Goal: Task Accomplishment & Management: Manage account settings

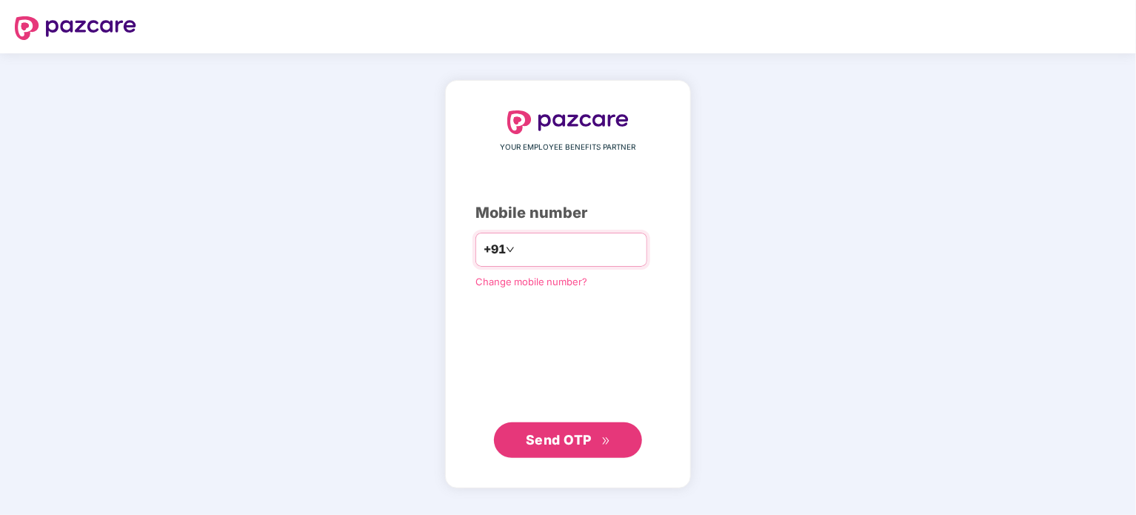
type input "**********"
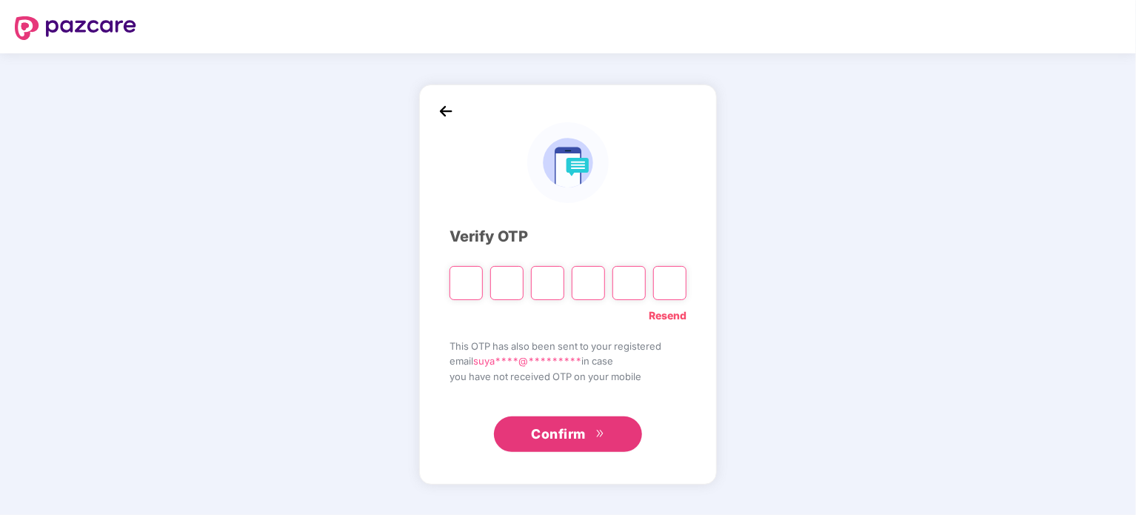
paste input "*"
type input "*"
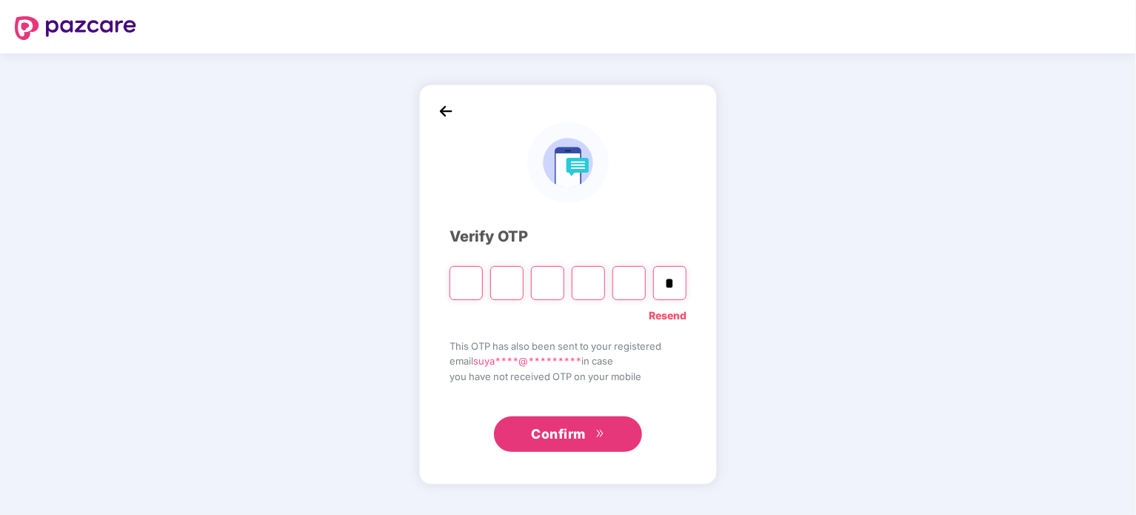
type input "*"
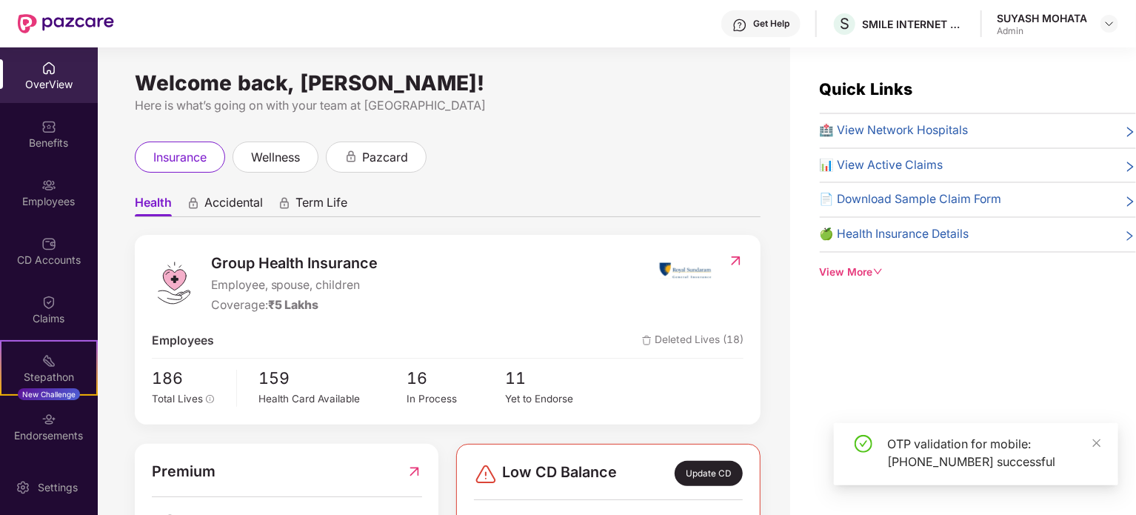
click at [53, 185] on div "Employees" at bounding box center [49, 192] width 98 height 56
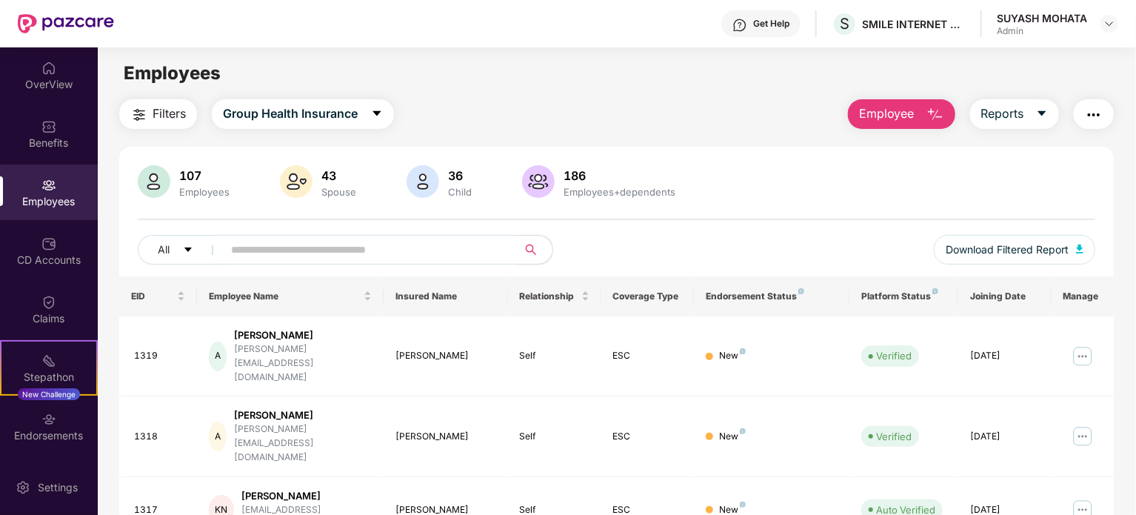
click at [444, 245] on input "text" at bounding box center [364, 249] width 266 height 22
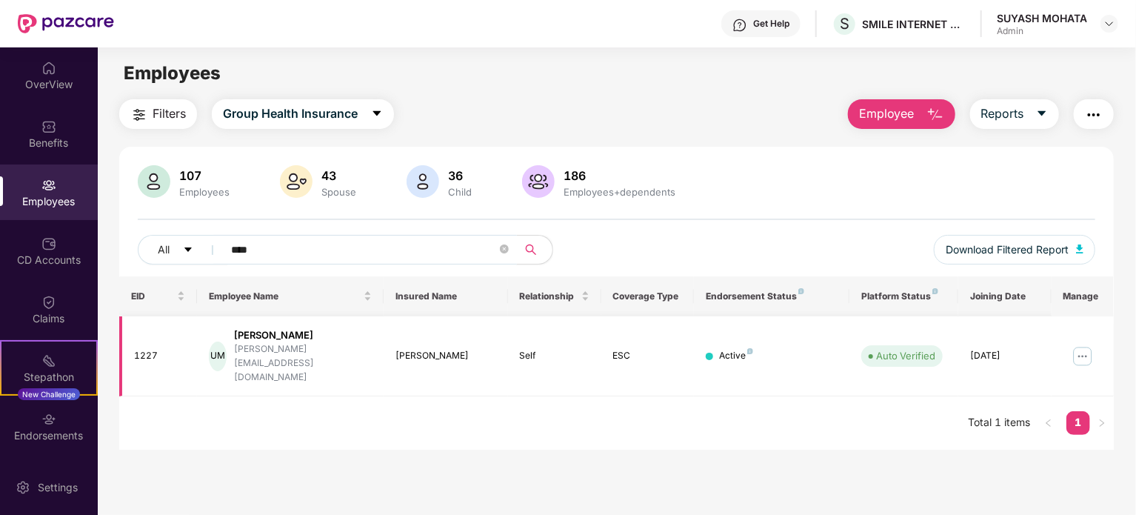
type input "****"
click at [1075, 344] on img at bounding box center [1083, 356] width 24 height 24
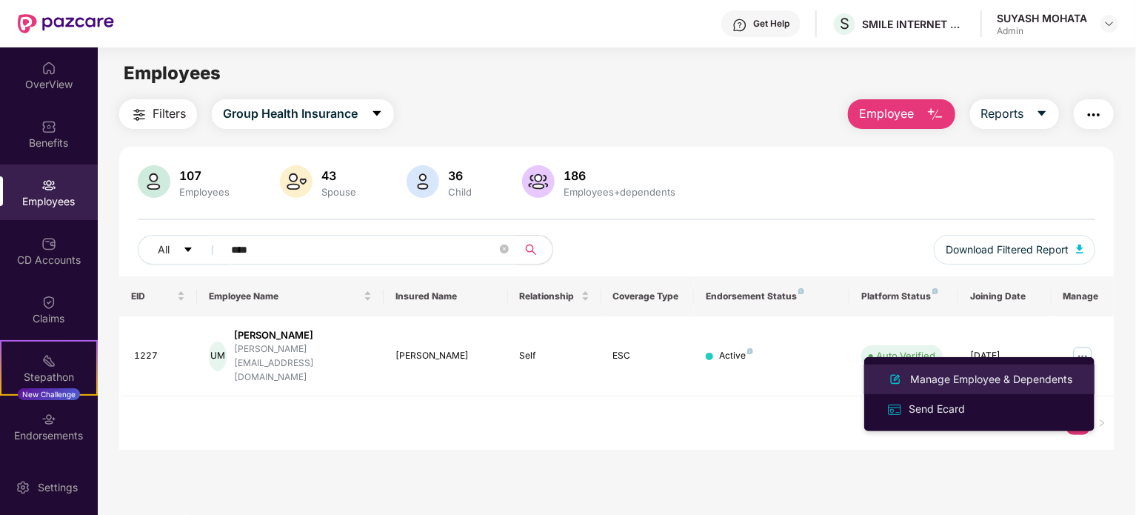
click at [978, 377] on div "Manage Employee & Dependents" at bounding box center [991, 379] width 168 height 16
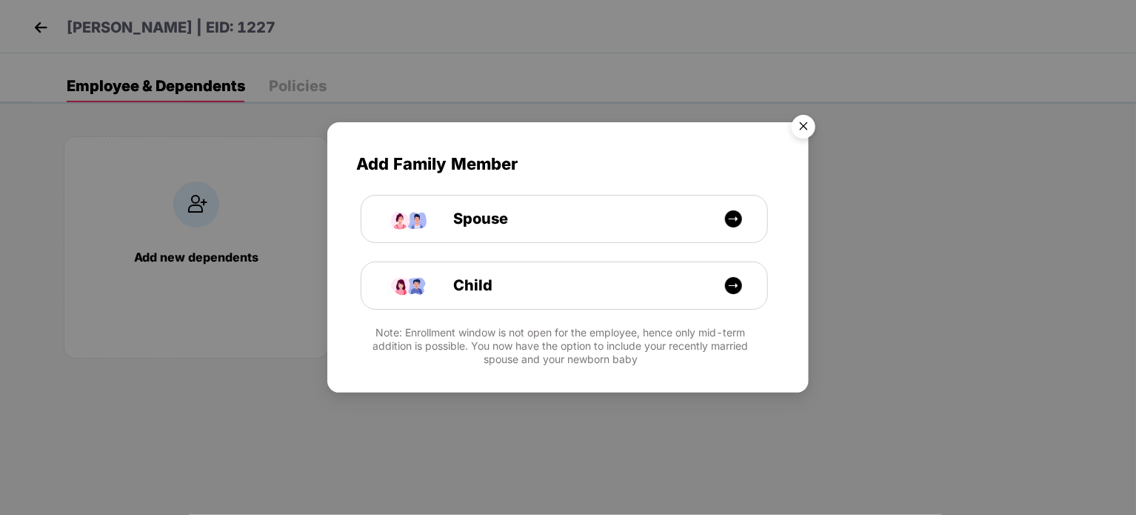
click at [804, 118] on img "Close" at bounding box center [803, 128] width 41 height 41
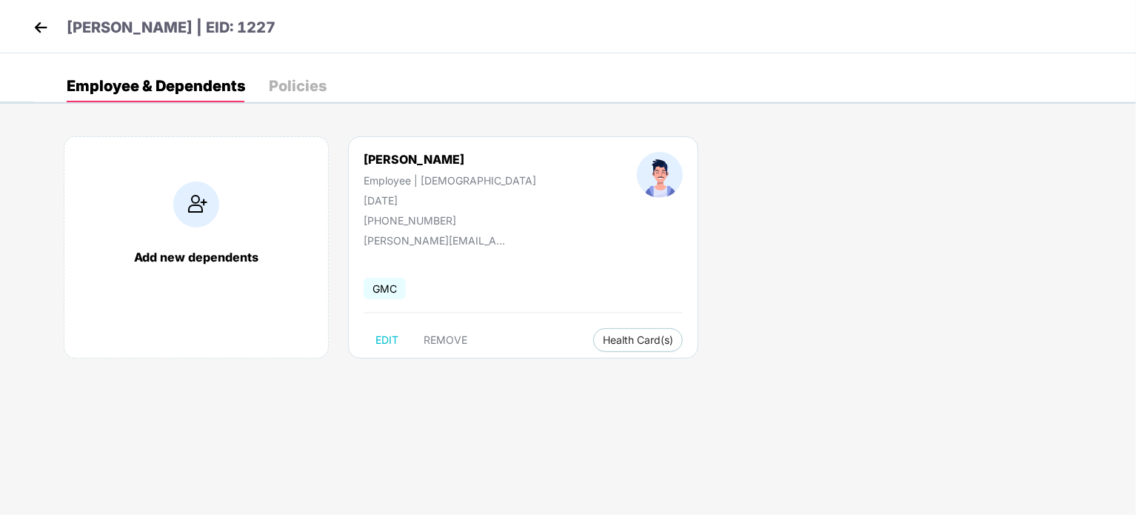
click at [43, 31] on img at bounding box center [41, 27] width 22 height 22
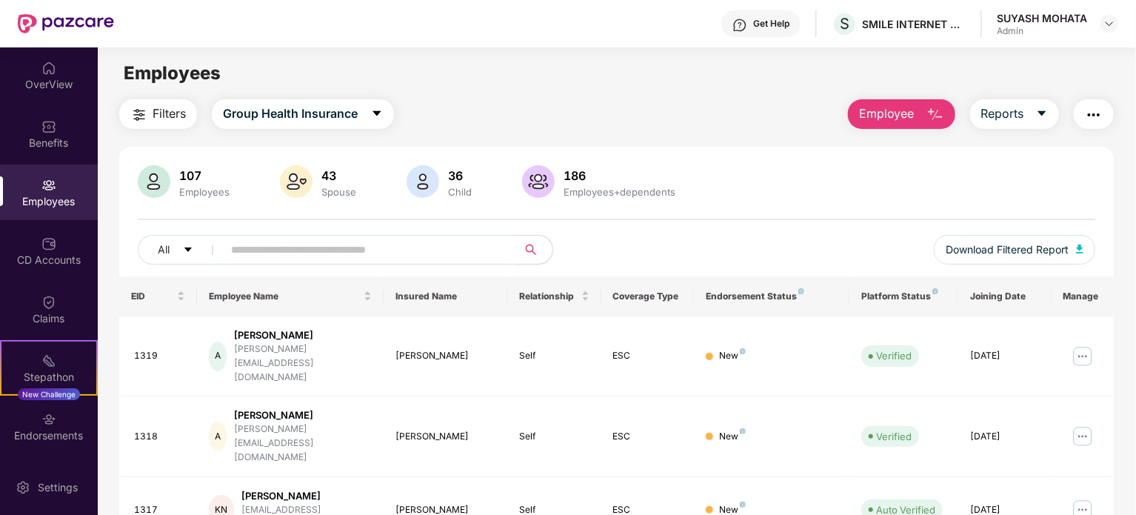
click at [914, 118] on button "Employee" at bounding box center [901, 114] width 107 height 30
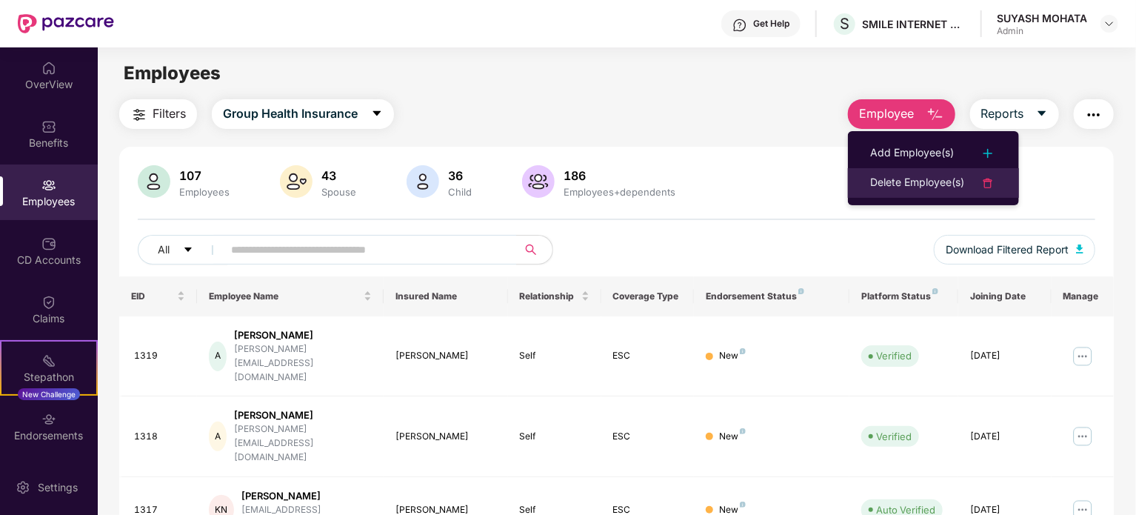
click at [901, 184] on div "Delete Employee(s)" at bounding box center [917, 183] width 94 height 18
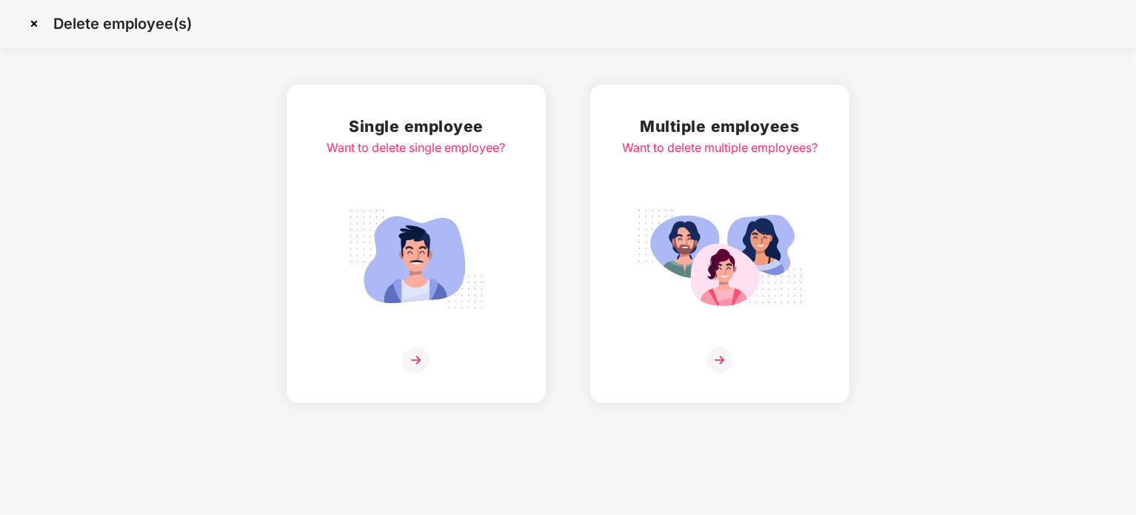
click at [432, 187] on div "Single employee Want to delete single employee?" at bounding box center [416, 243] width 178 height 259
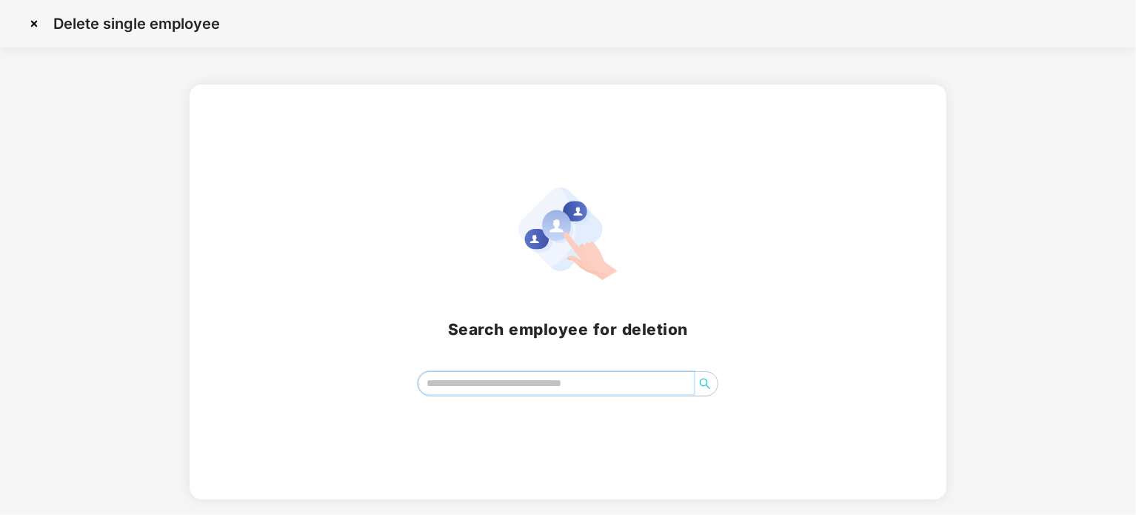
click at [575, 384] on input "search" at bounding box center [555, 383] width 275 height 22
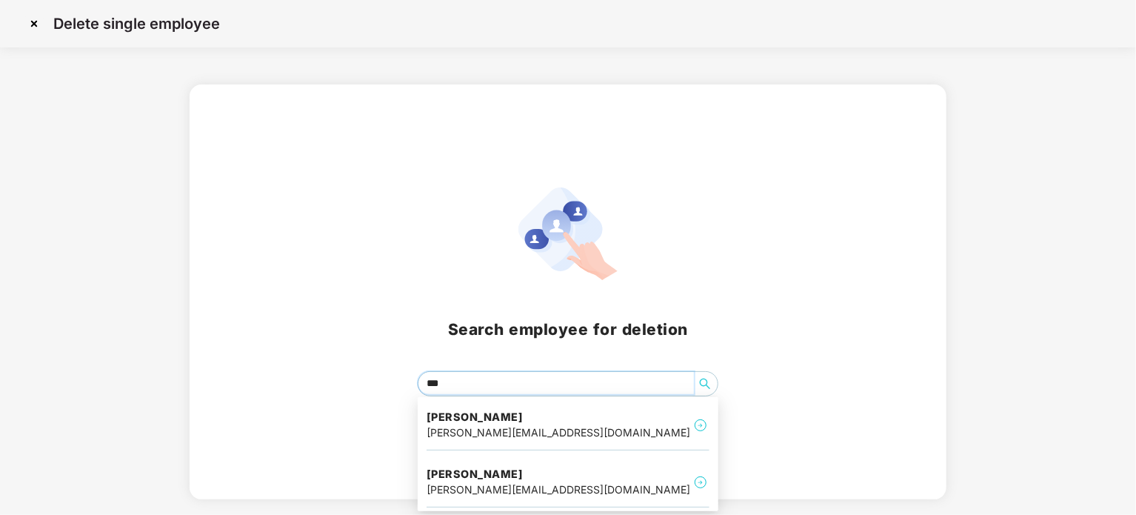
type input "****"
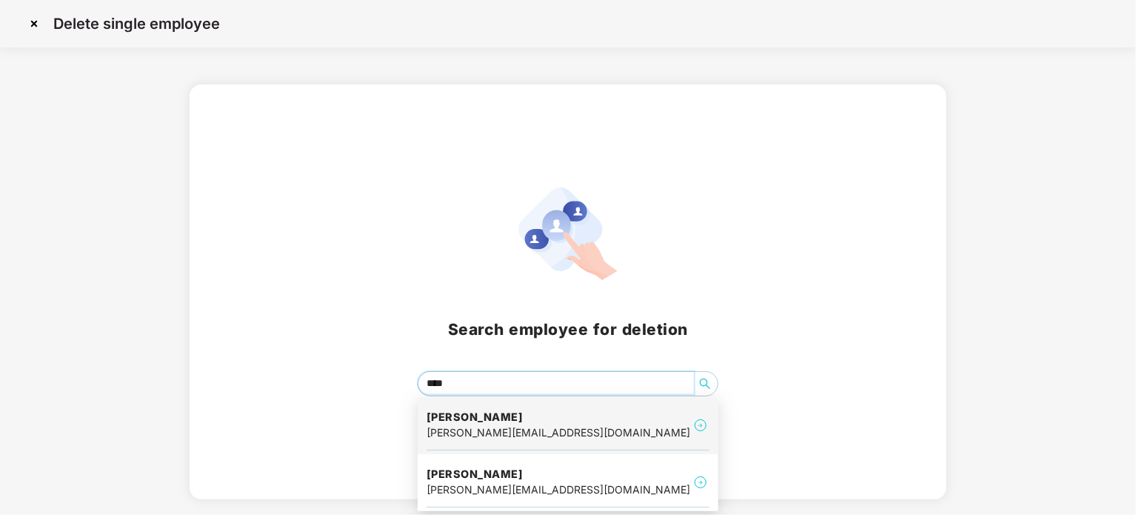
click at [524, 437] on div "[PERSON_NAME] [PERSON_NAME][EMAIL_ADDRESS][DOMAIN_NAME]" at bounding box center [567, 426] width 283 height 50
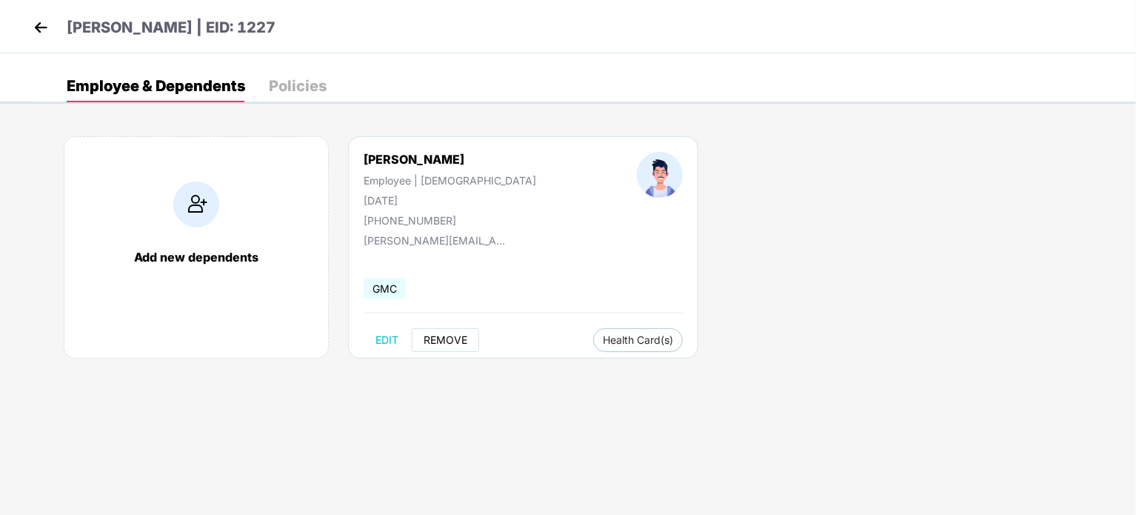
click at [437, 339] on span "REMOVE" at bounding box center [446, 340] width 44 height 12
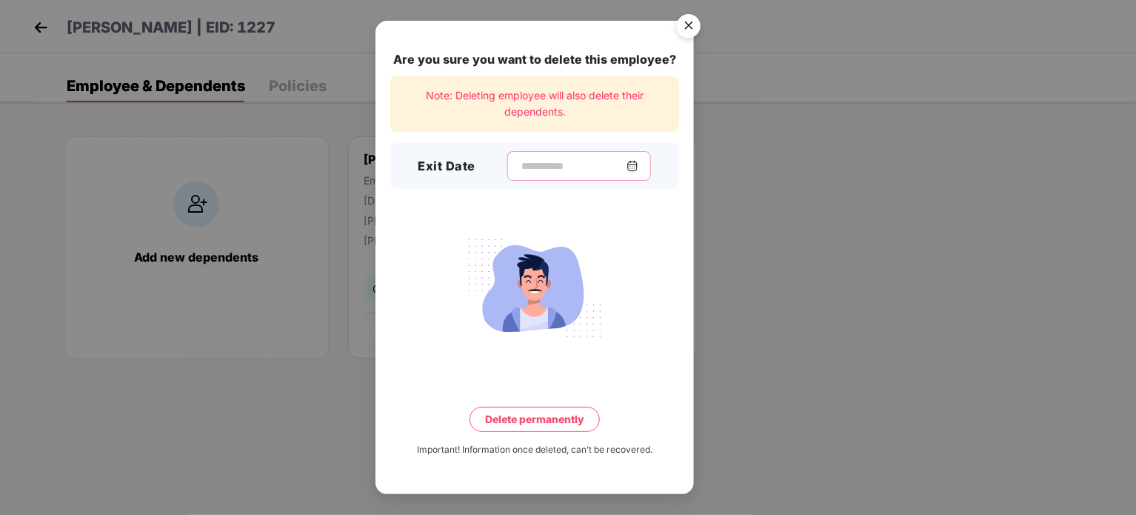
click at [520, 158] on input at bounding box center [573, 166] width 107 height 16
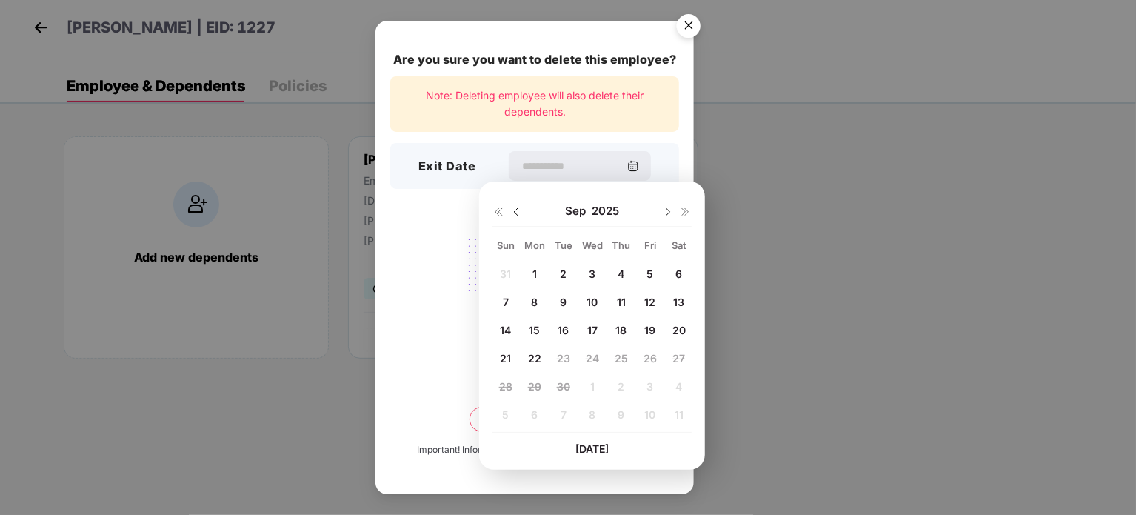
click at [537, 352] on span "22" at bounding box center [534, 358] width 13 height 13
type input "**********"
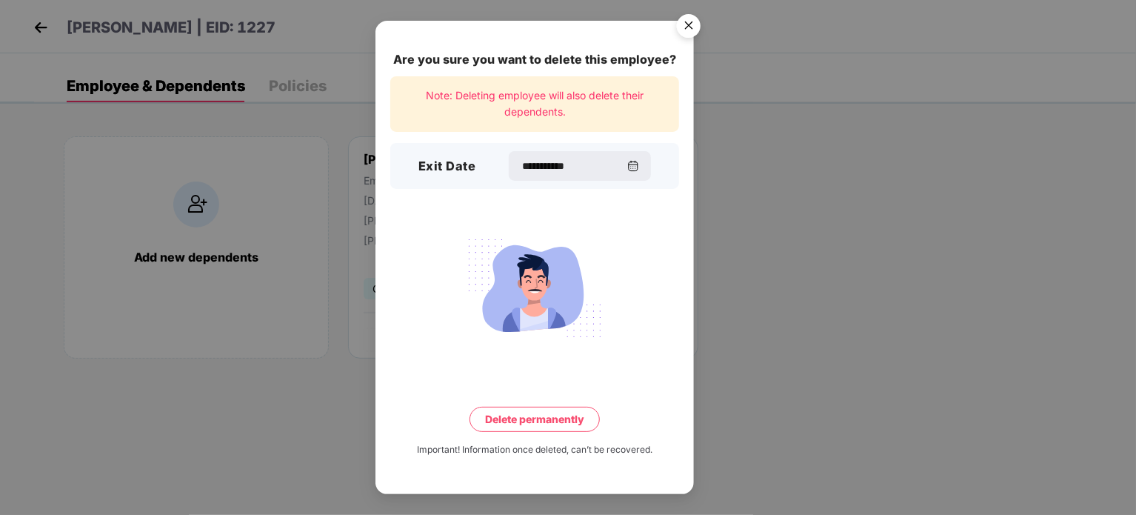
click at [551, 423] on button "Delete permanently" at bounding box center [534, 418] width 130 height 25
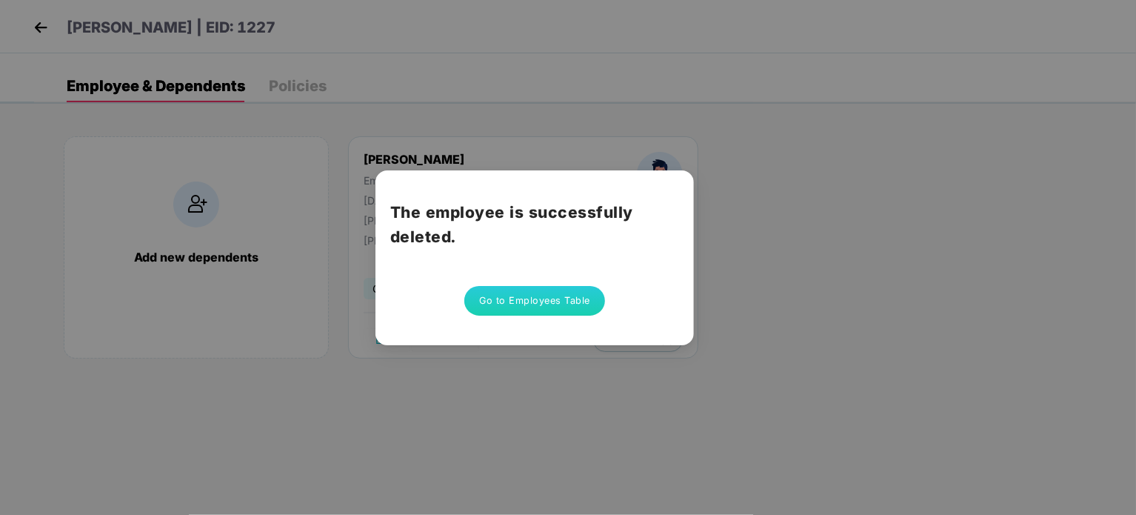
click at [536, 313] on button "Go to Employees Table" at bounding box center [534, 301] width 141 height 30
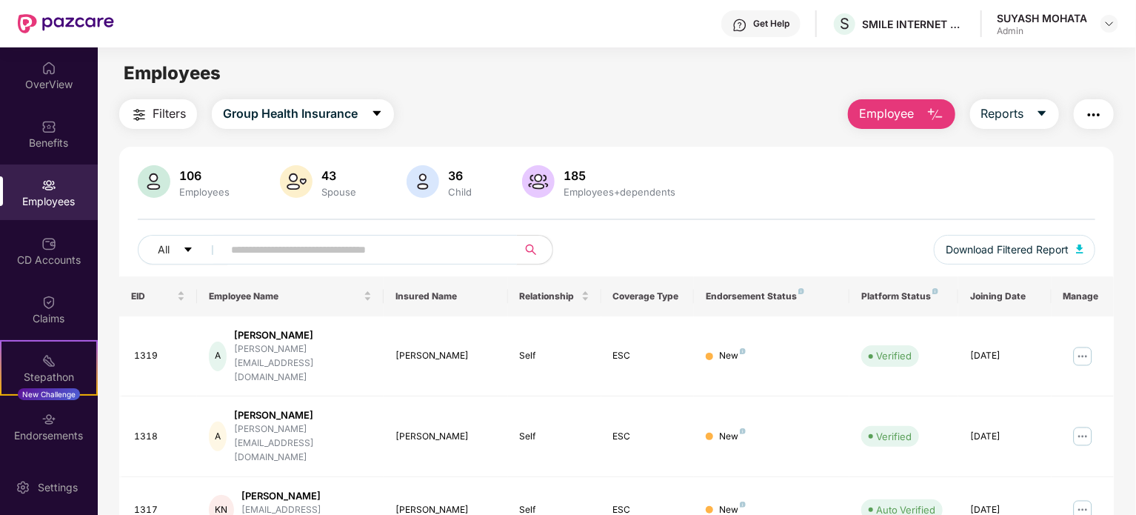
click at [393, 242] on input "text" at bounding box center [364, 249] width 266 height 22
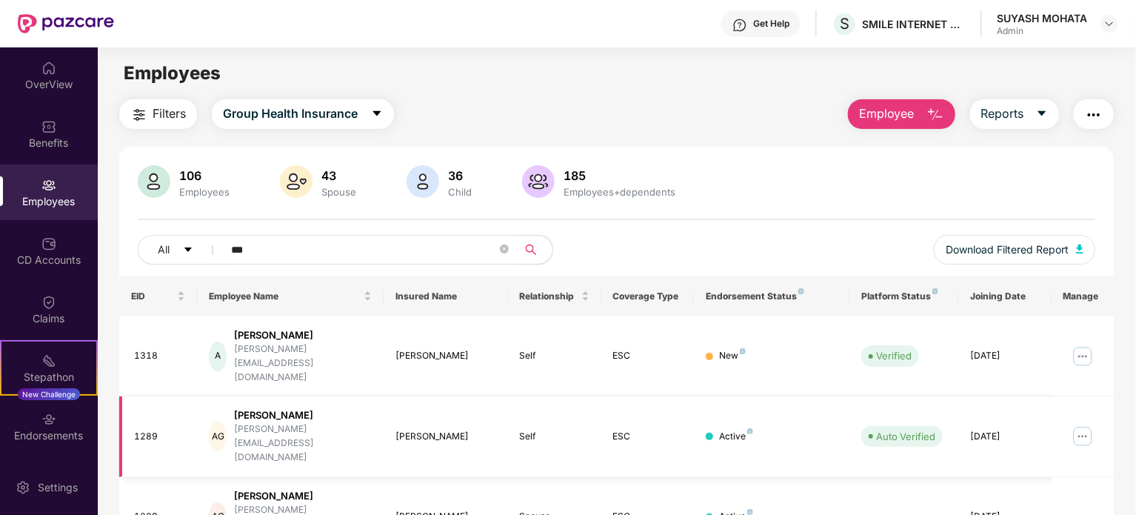
type input "***"
click at [1088, 424] on img at bounding box center [1083, 436] width 24 height 24
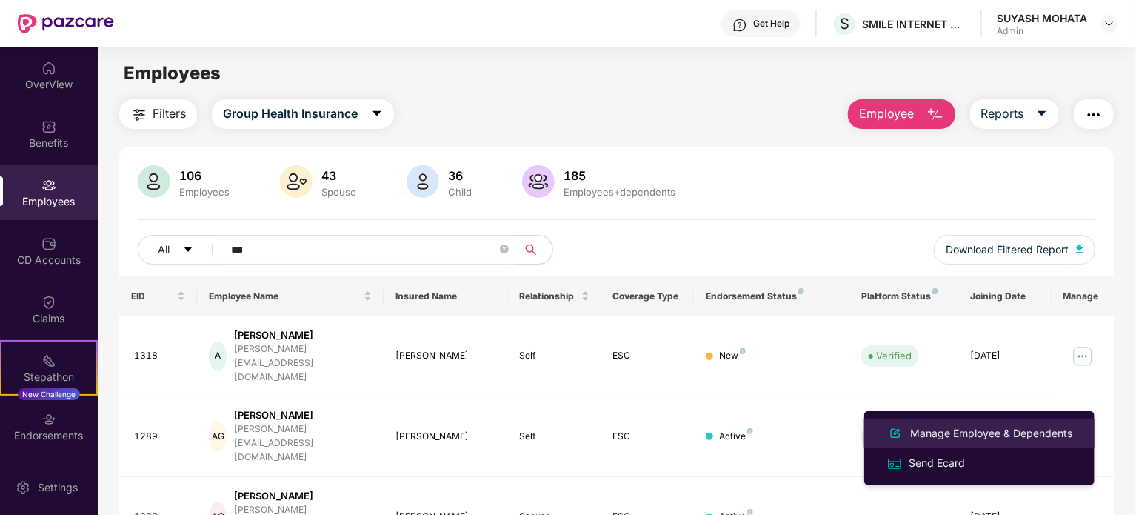
click at [1018, 437] on div "Manage Employee & Dependents" at bounding box center [991, 433] width 168 height 16
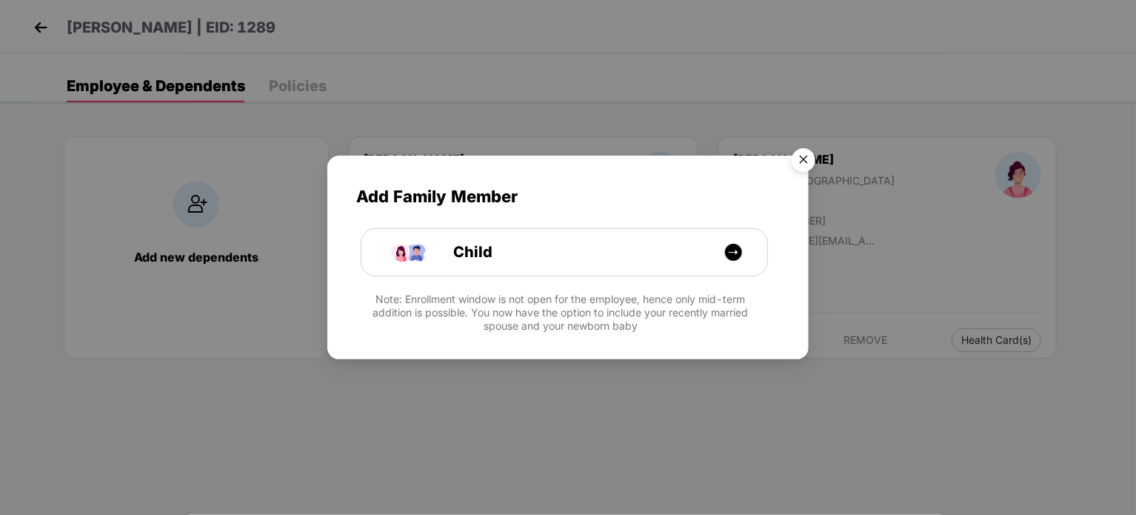
click at [812, 165] on img "Close" at bounding box center [803, 161] width 41 height 41
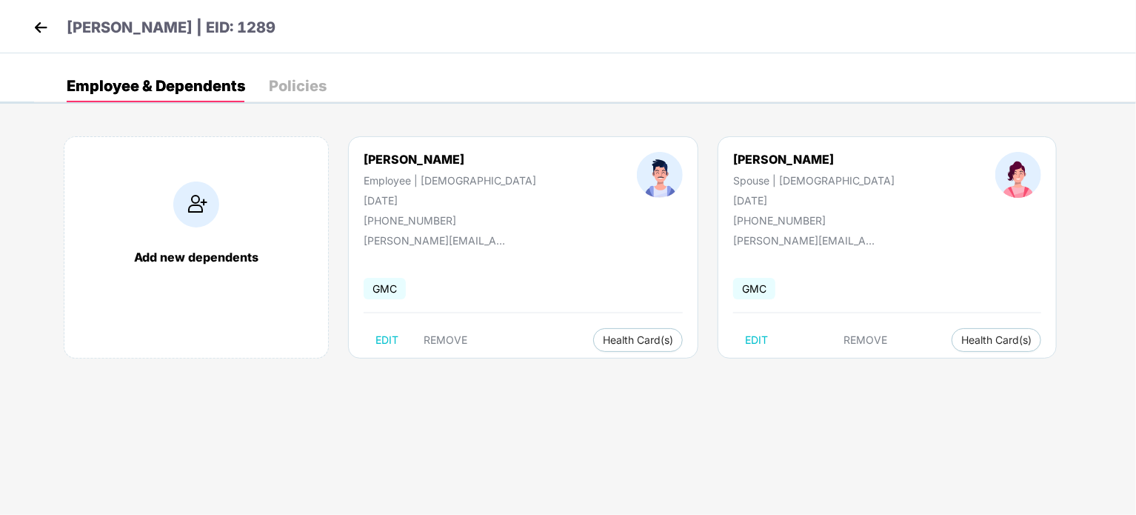
click at [31, 19] on img at bounding box center [41, 27] width 22 height 22
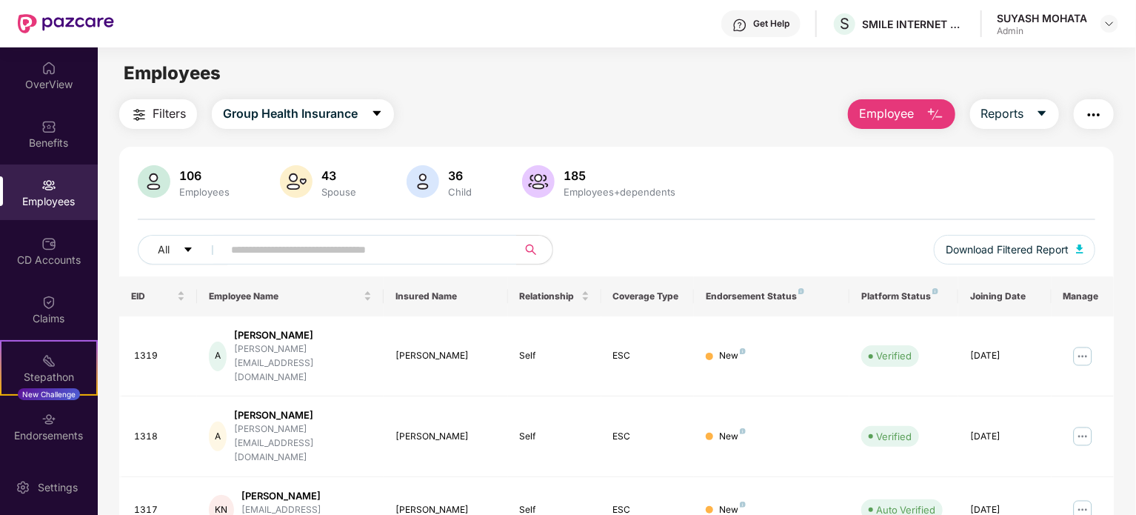
click at [921, 107] on button "Employee" at bounding box center [901, 114] width 107 height 30
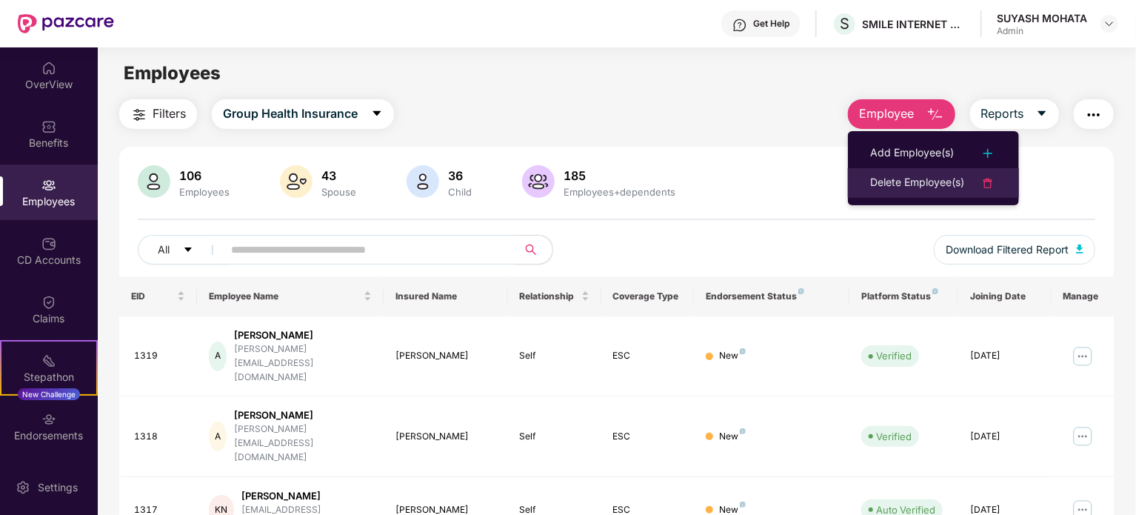
click at [903, 176] on div "Delete Employee(s)" at bounding box center [917, 183] width 94 height 18
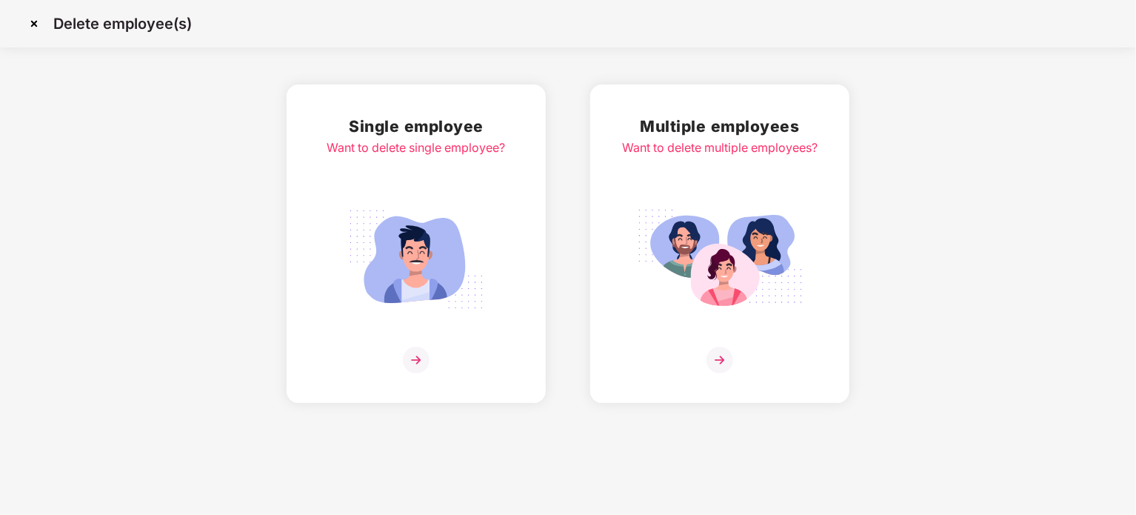
click at [418, 165] on div "Single employee Want to delete single employee?" at bounding box center [416, 243] width 178 height 259
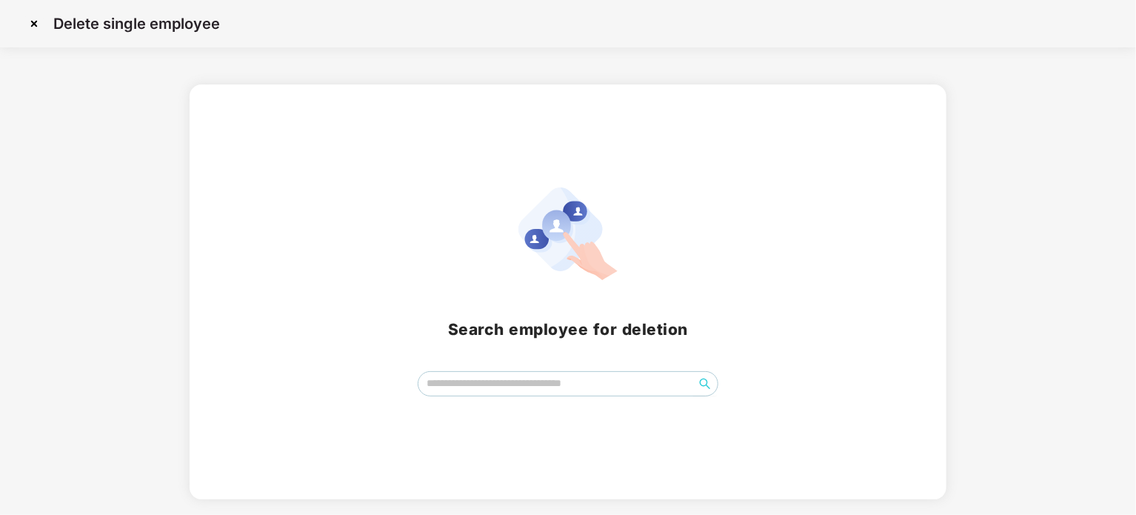
click at [566, 369] on div "Search employee for deletion" at bounding box center [568, 291] width 722 height 209
click at [554, 378] on input "search" at bounding box center [555, 383] width 275 height 22
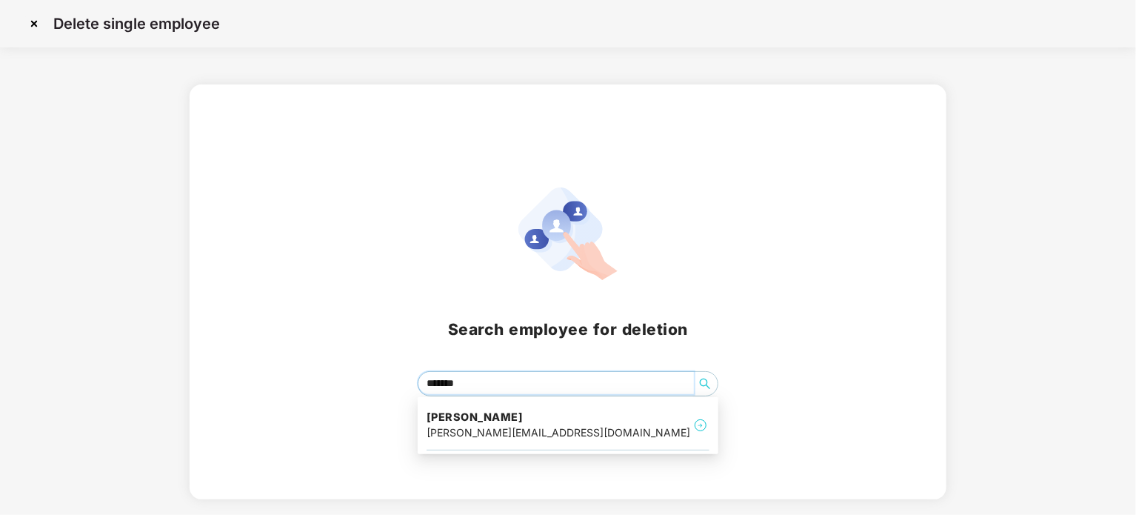
type input "********"
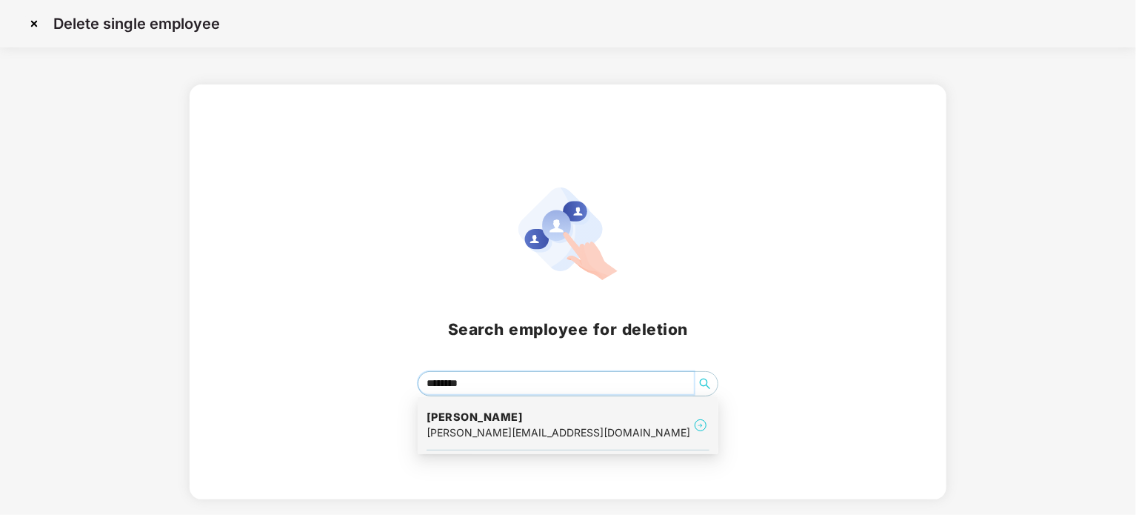
click at [594, 434] on div "[PERSON_NAME] [PERSON_NAME][EMAIL_ADDRESS][DOMAIN_NAME]" at bounding box center [567, 426] width 283 height 50
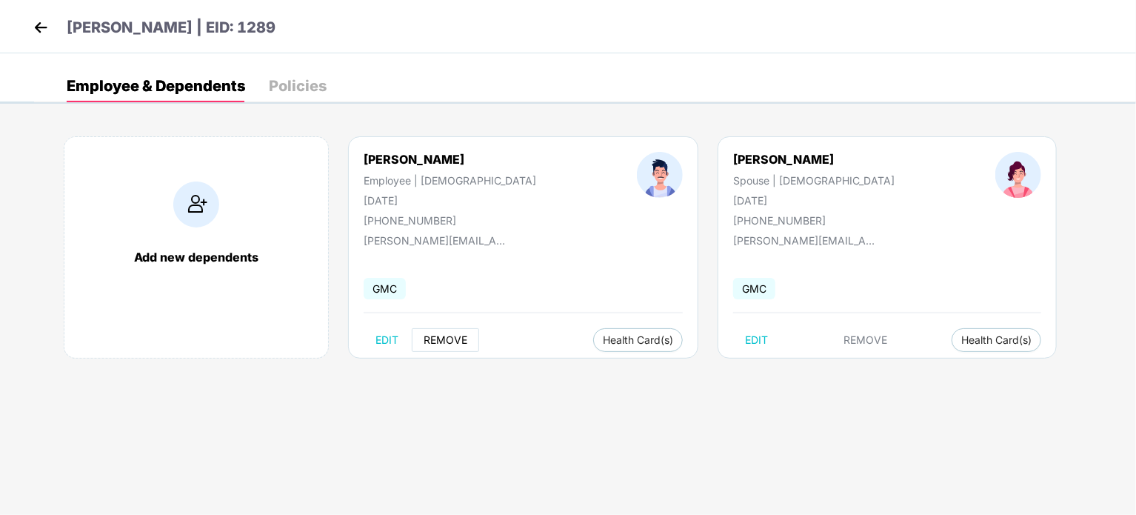
click at [455, 346] on button "REMOVE" at bounding box center [445, 340] width 67 height 24
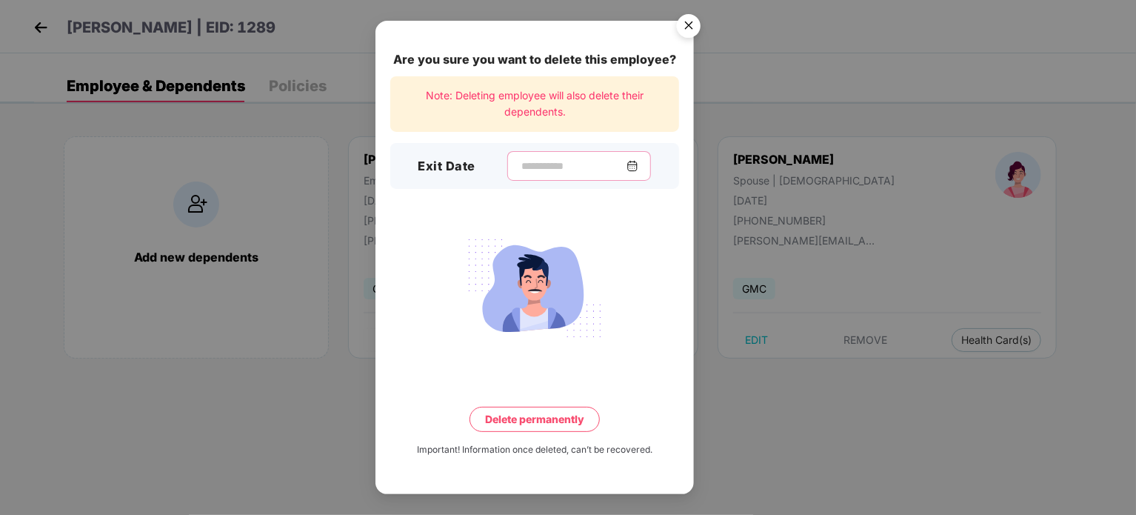
click at [556, 168] on input at bounding box center [573, 166] width 107 height 16
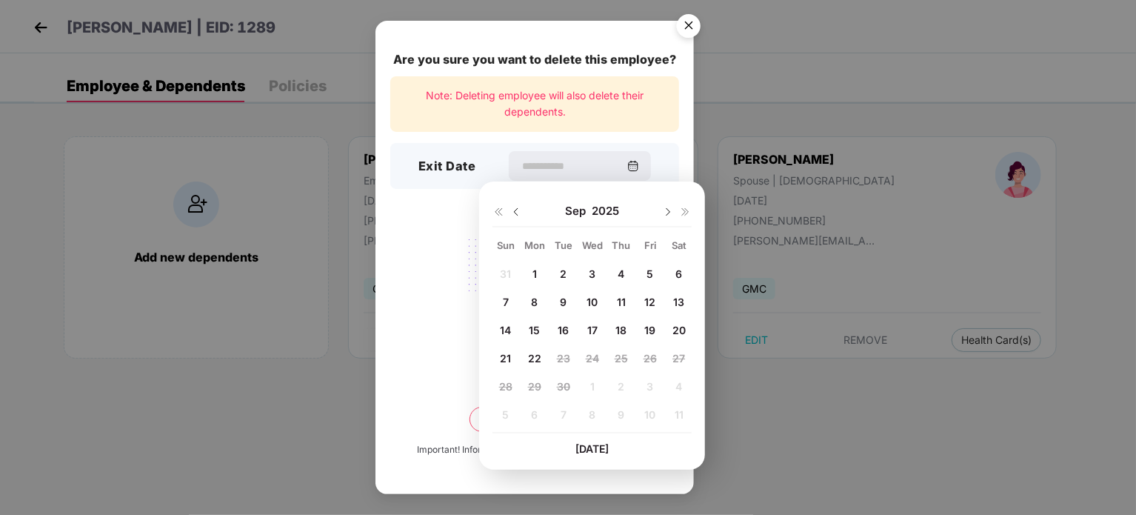
click at [535, 295] on span "8" at bounding box center [534, 301] width 7 height 13
type input "**********"
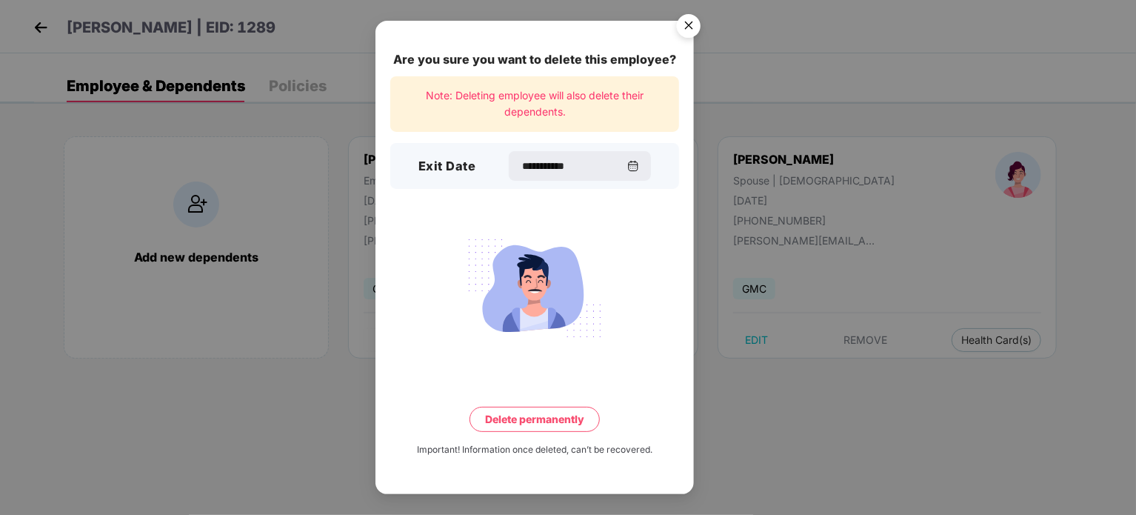
click at [532, 412] on button "Delete permanently" at bounding box center [534, 418] width 130 height 25
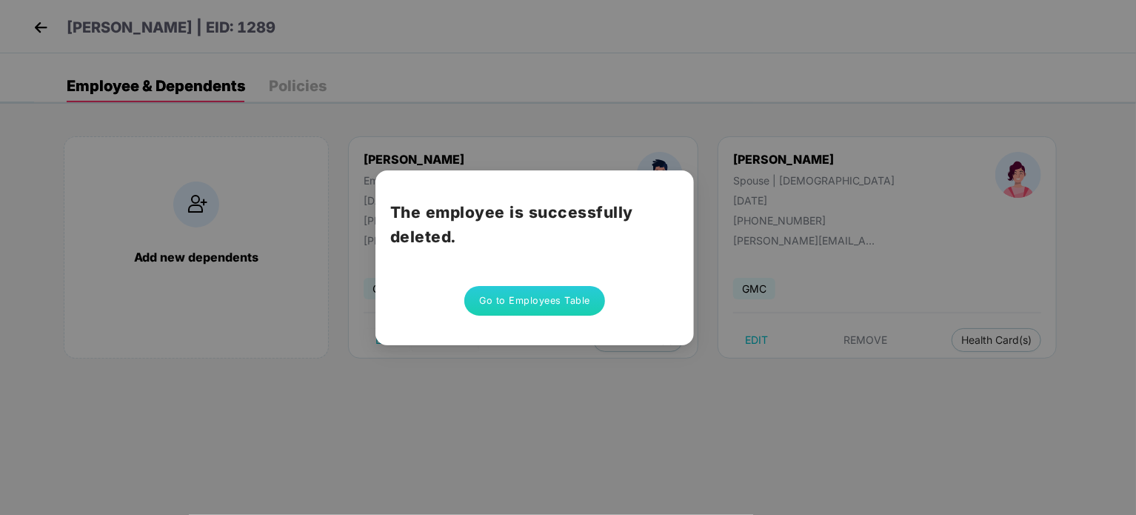
click at [539, 303] on button "Go to Employees Table" at bounding box center [534, 301] width 141 height 30
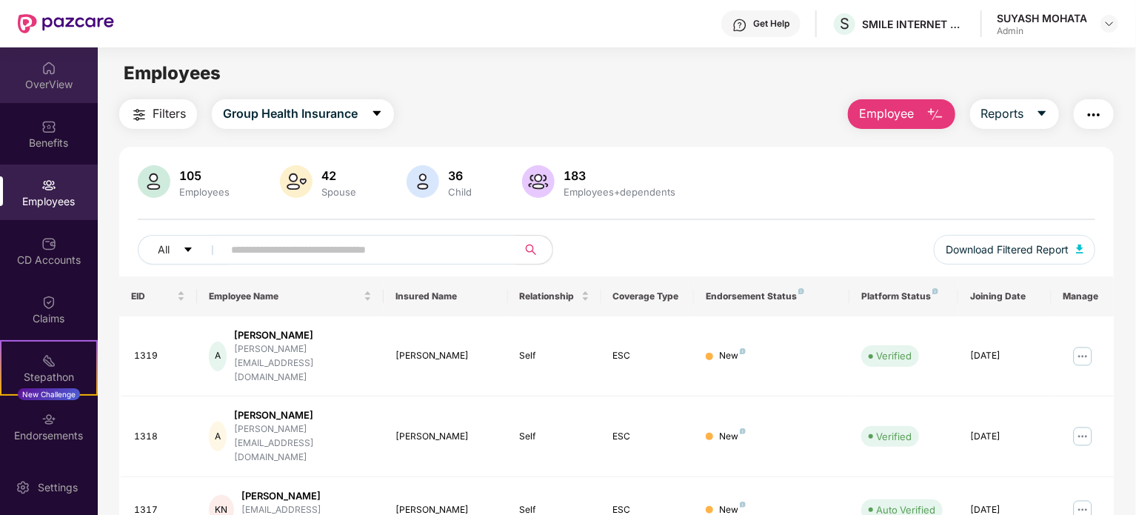
click at [65, 72] on div "OverView" at bounding box center [49, 75] width 98 height 56
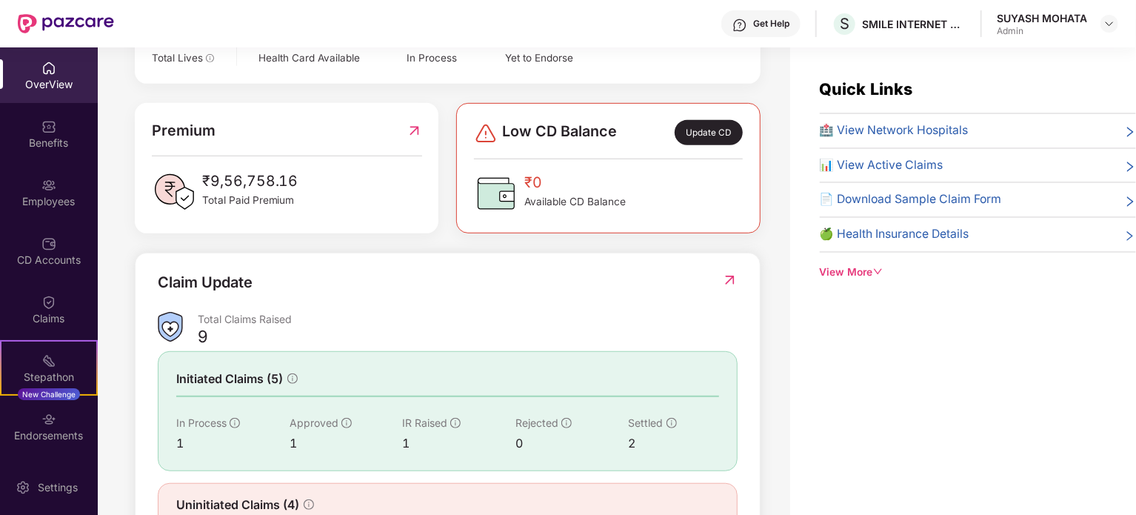
scroll to position [396, 0]
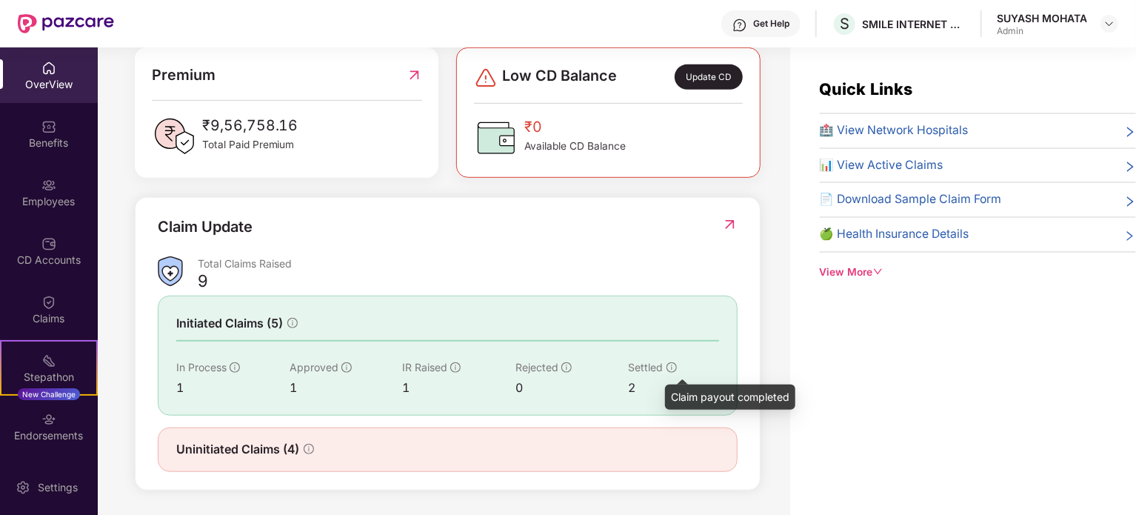
click at [674, 365] on icon "info-circle" at bounding box center [671, 367] width 10 height 10
drag, startPoint x: 351, startPoint y: 367, endPoint x: 343, endPoint y: 367, distance: 8.1
click at [343, 367] on div "Approved" at bounding box center [346, 367] width 113 height 16
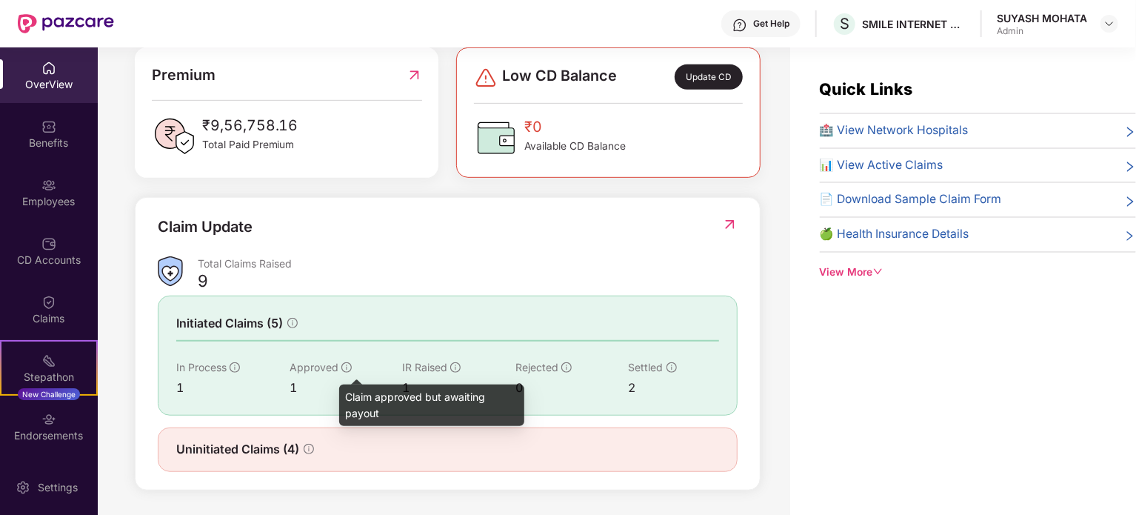
click at [343, 367] on icon "info-circle" at bounding box center [346, 367] width 10 height 10
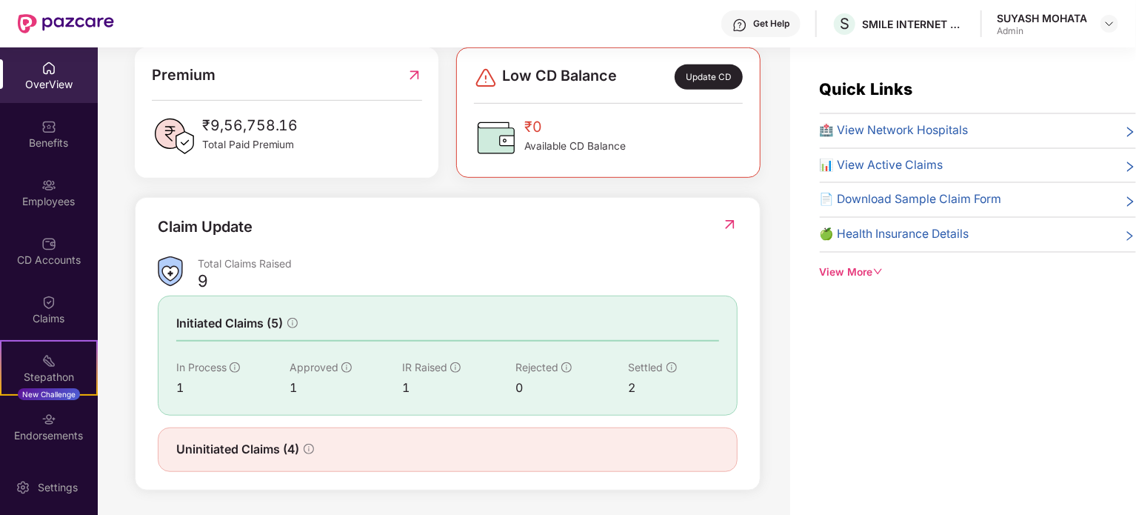
click at [292, 387] on div "1" at bounding box center [346, 387] width 113 height 19
drag, startPoint x: 295, startPoint y: 452, endPoint x: 308, endPoint y: 449, distance: 12.9
click at [308, 449] on div "Uninitiated Claims (4)" at bounding box center [245, 449] width 138 height 19
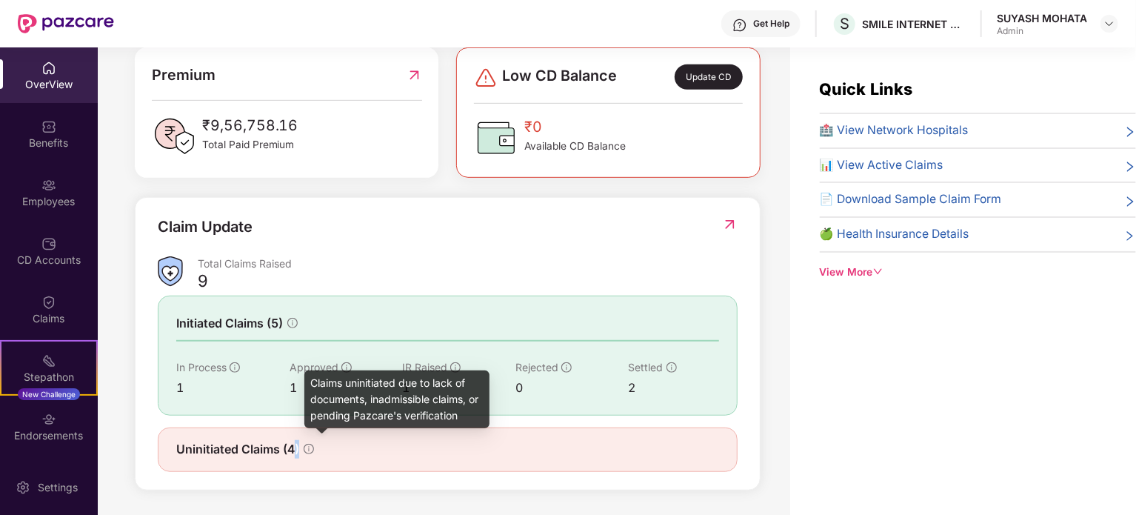
click at [308, 449] on icon "info-circle" at bounding box center [309, 449] width 10 height 10
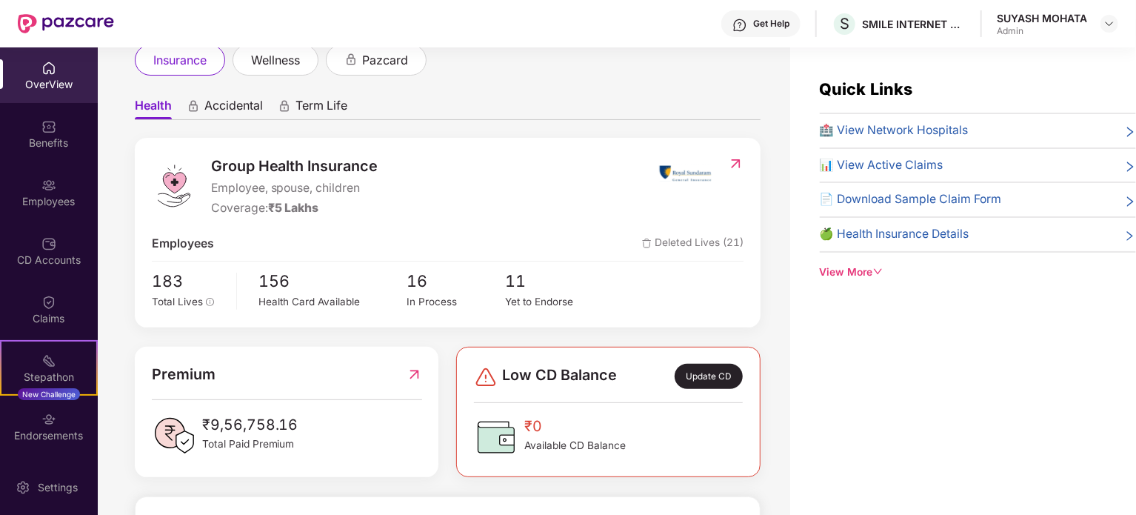
scroll to position [0, 0]
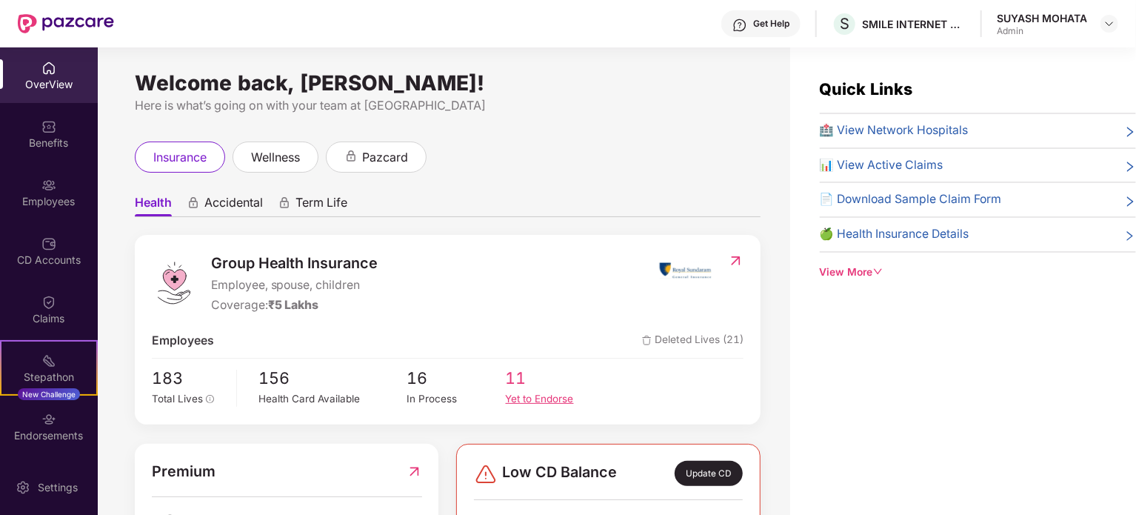
click at [545, 397] on div "Yet to Endorse" at bounding box center [555, 399] width 98 height 16
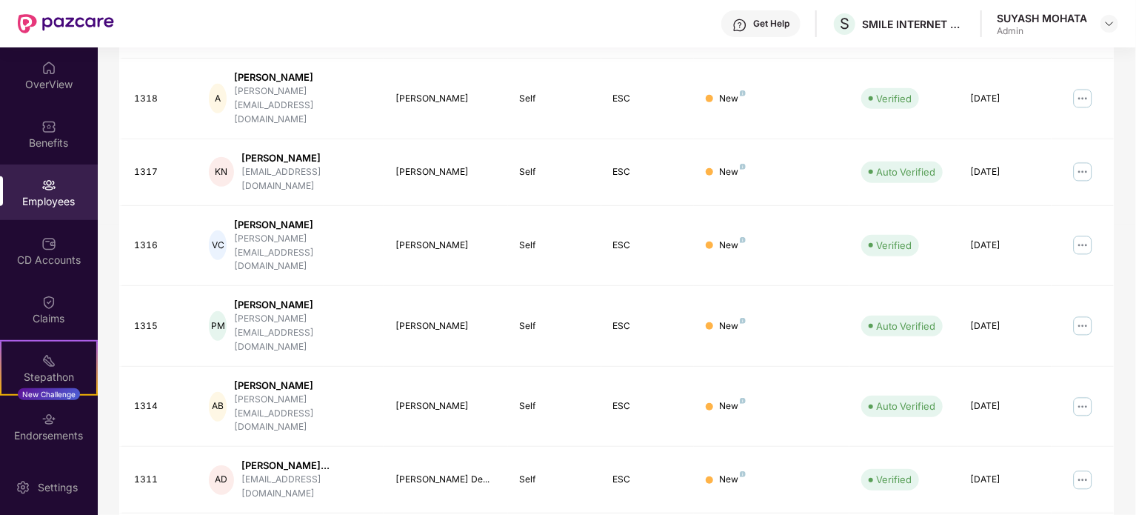
scroll to position [393, 0]
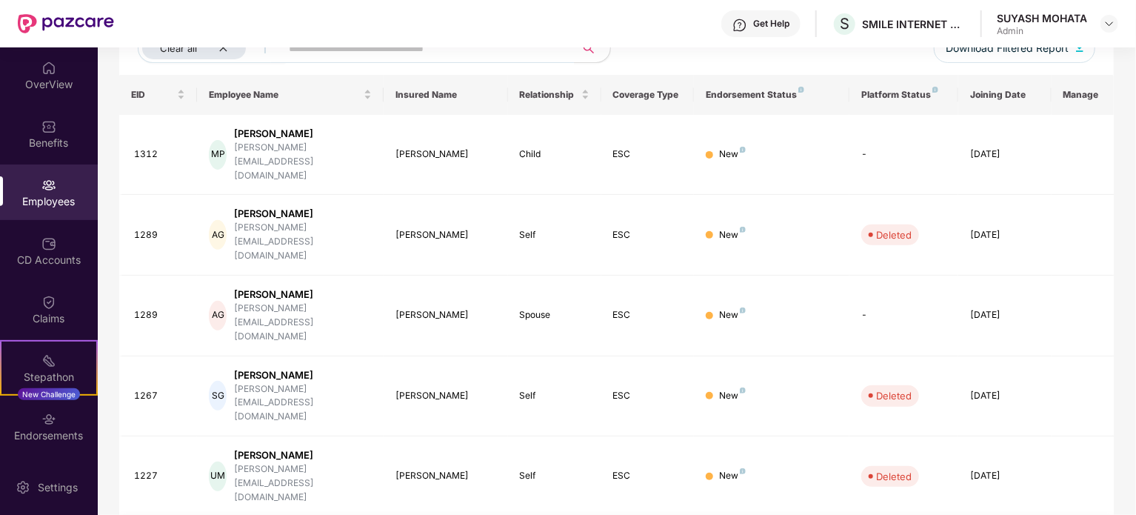
scroll to position [204, 0]
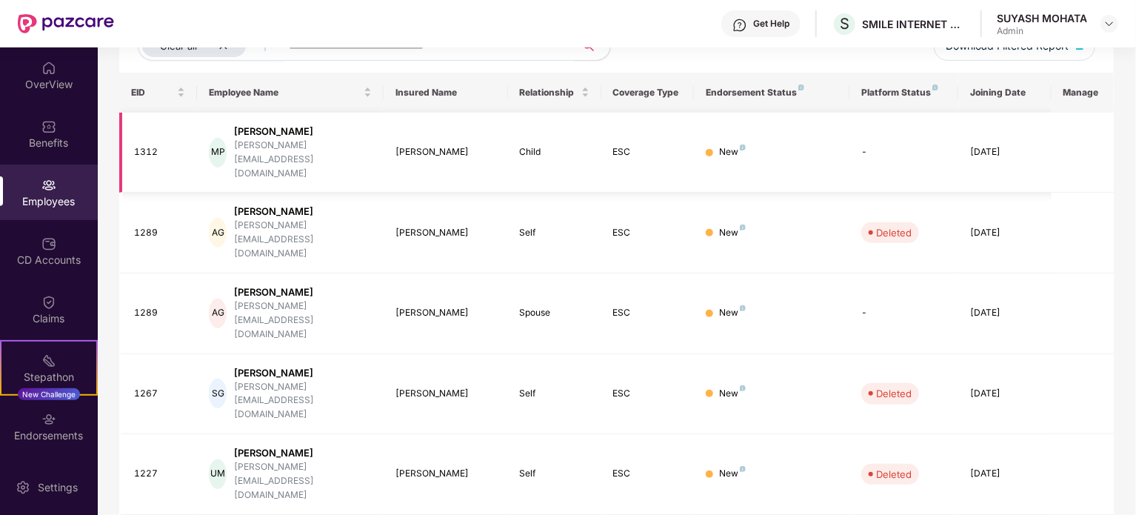
click at [212, 138] on div "MP" at bounding box center [218, 153] width 18 height 30
click at [60, 139] on div "Benefits" at bounding box center [49, 142] width 98 height 15
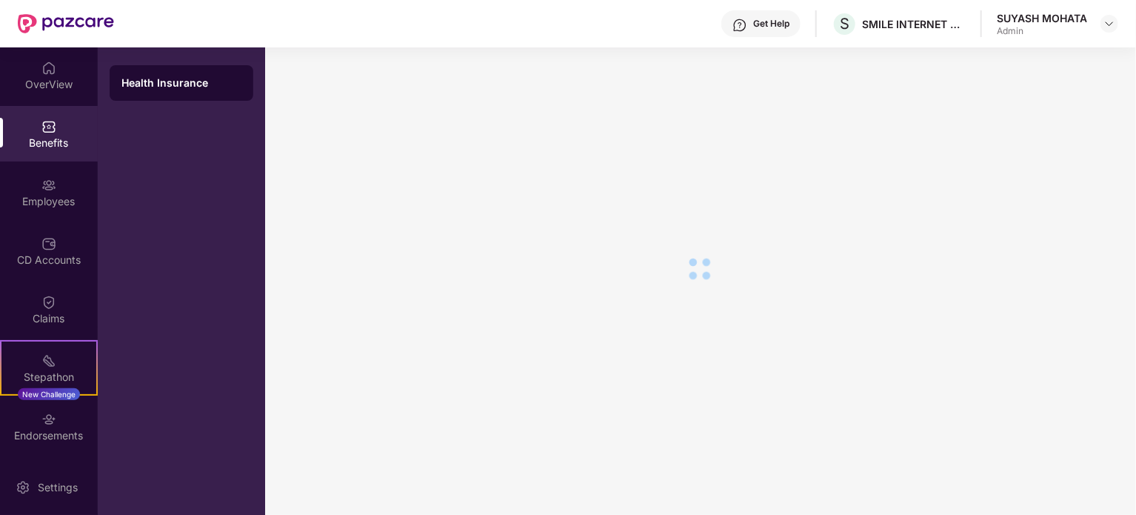
scroll to position [25, 0]
click at [53, 215] on div "Employees" at bounding box center [49, 192] width 98 height 56
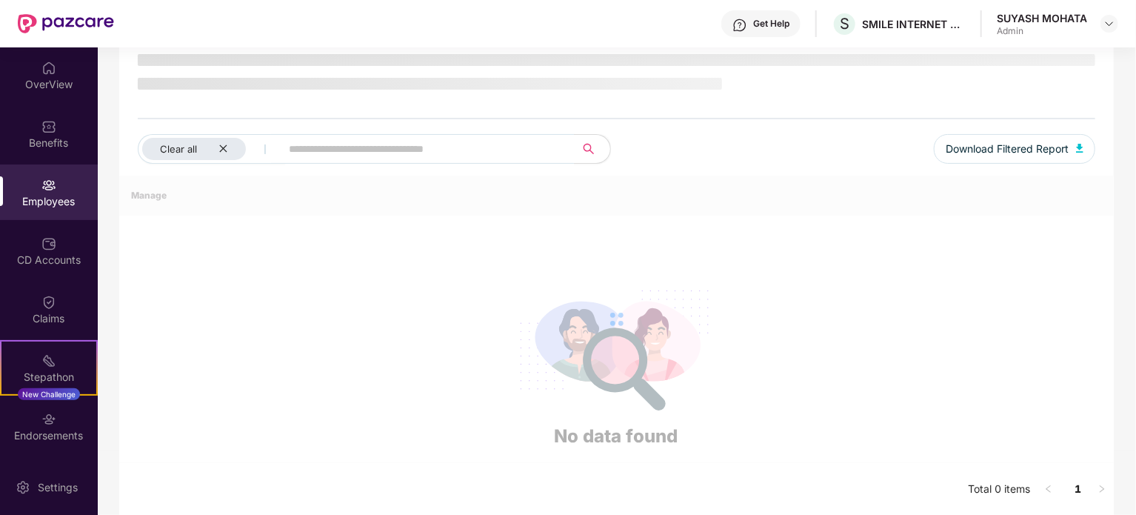
scroll to position [204, 0]
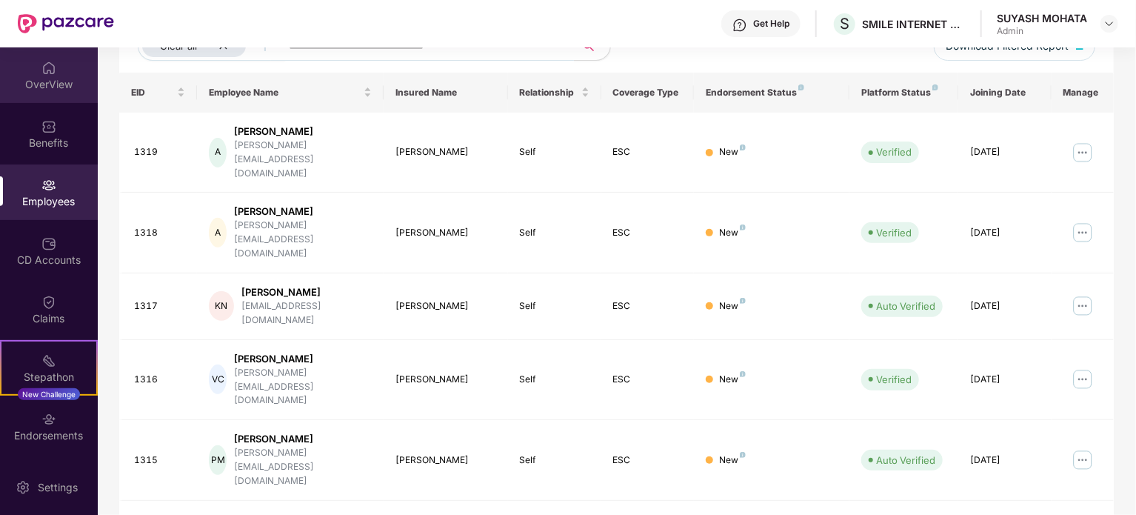
click at [62, 68] on div "OverView" at bounding box center [49, 75] width 98 height 56
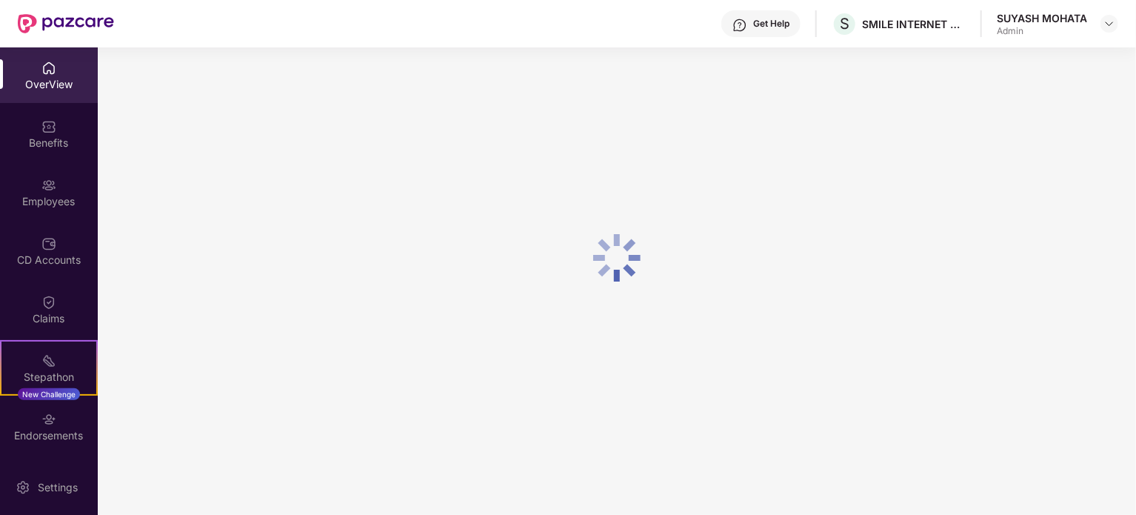
scroll to position [47, 0]
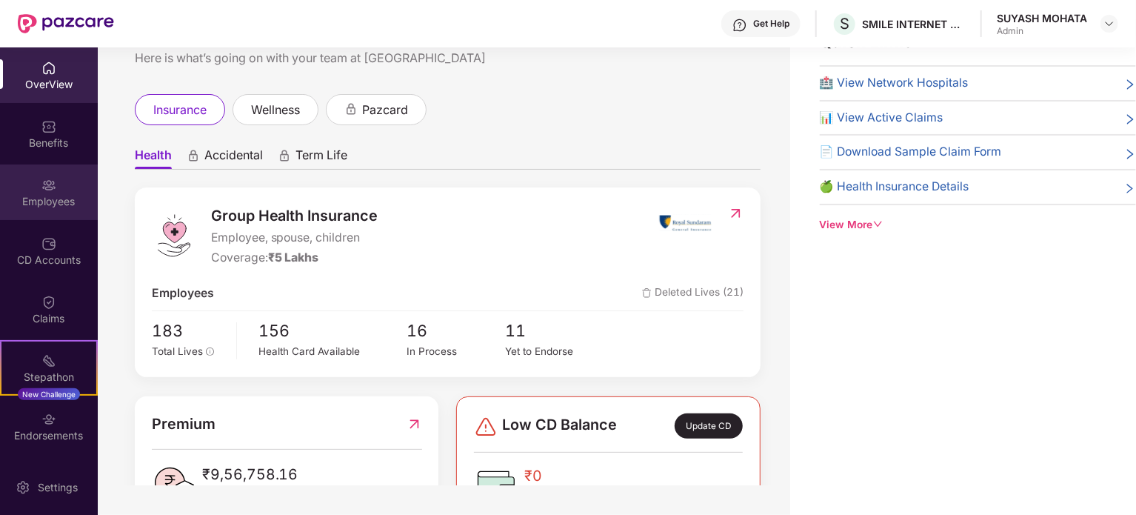
click at [47, 199] on div "Employees" at bounding box center [49, 201] width 98 height 15
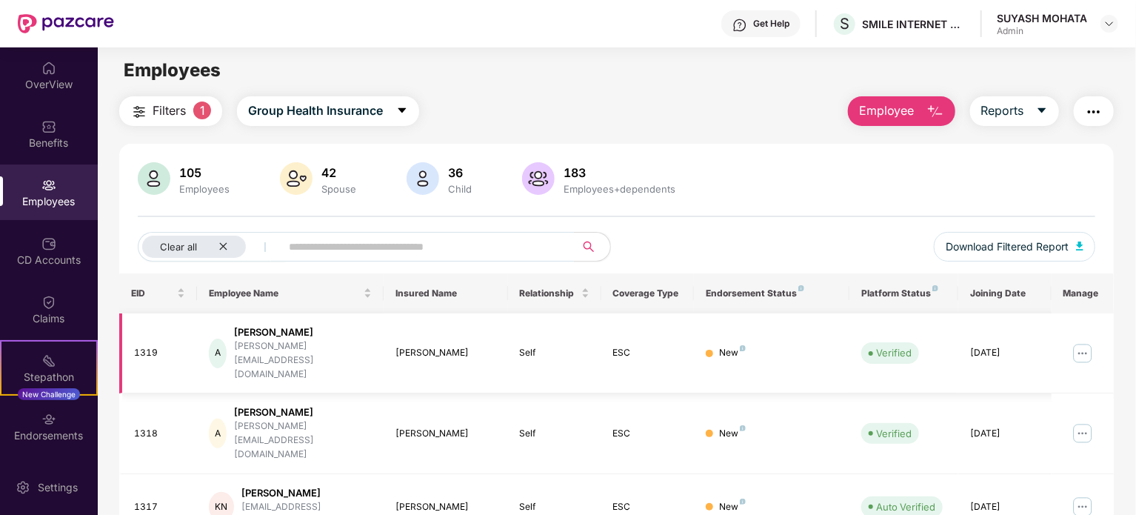
scroll to position [0, 0]
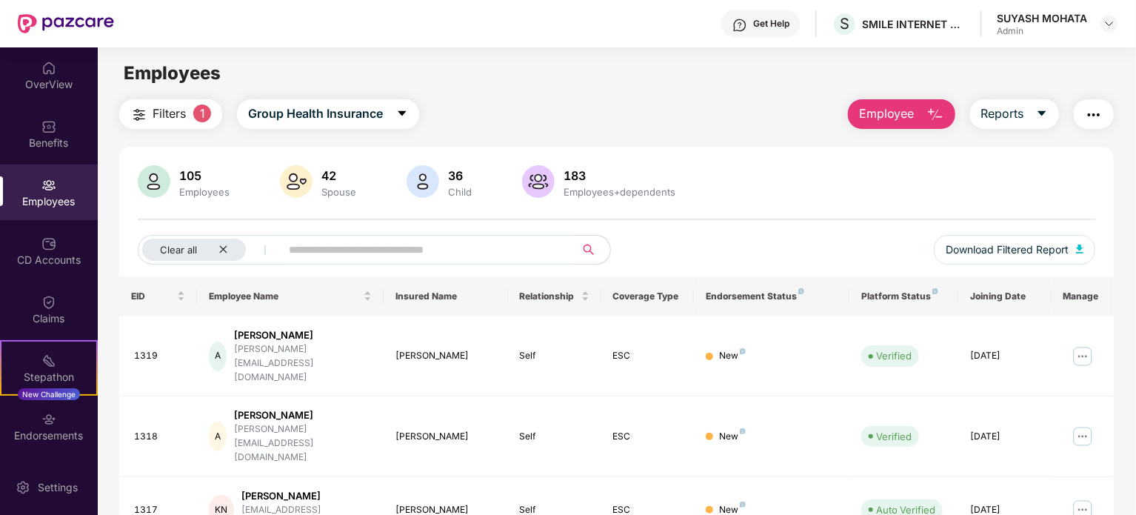
click at [358, 247] on input "text" at bounding box center [422, 249] width 266 height 22
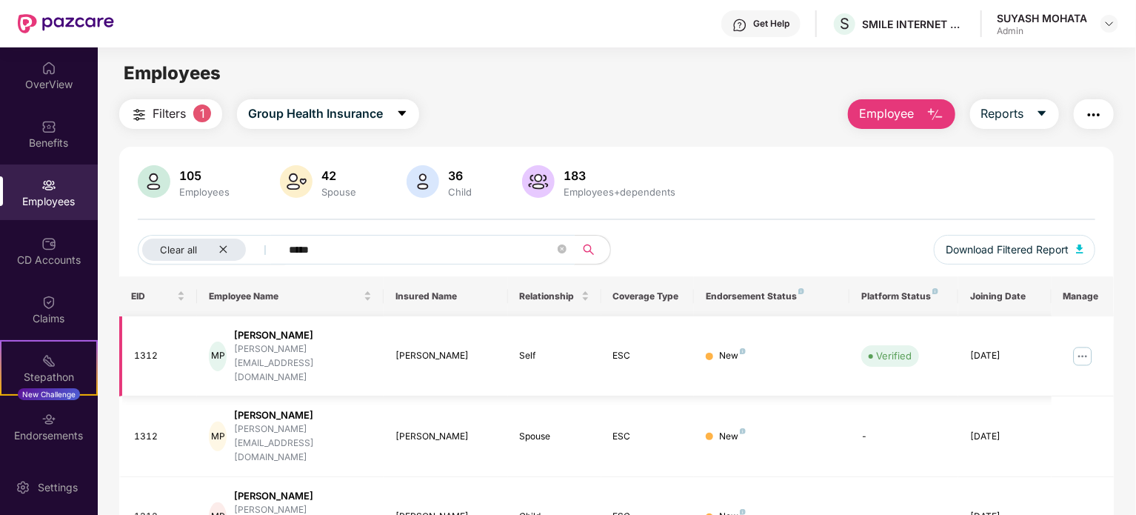
type input "*****"
click at [1084, 347] on img at bounding box center [1083, 356] width 24 height 24
click at [221, 341] on div "MP" at bounding box center [218, 356] width 18 height 30
drag, startPoint x: 347, startPoint y: 246, endPoint x: 287, endPoint y: 246, distance: 59.2
click at [287, 246] on span "*****" at bounding box center [423, 250] width 304 height 30
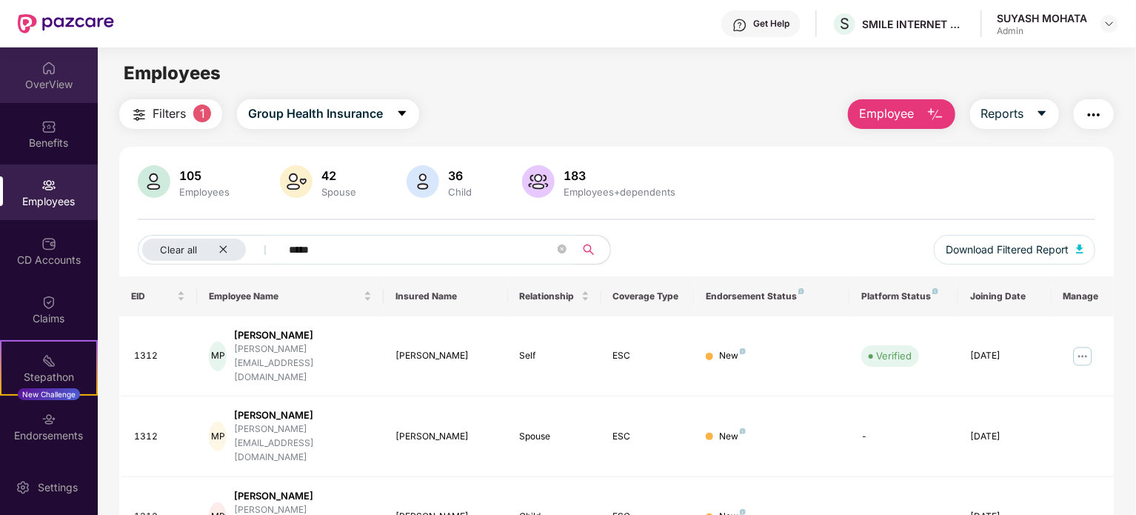
click at [47, 72] on img at bounding box center [48, 68] width 15 height 15
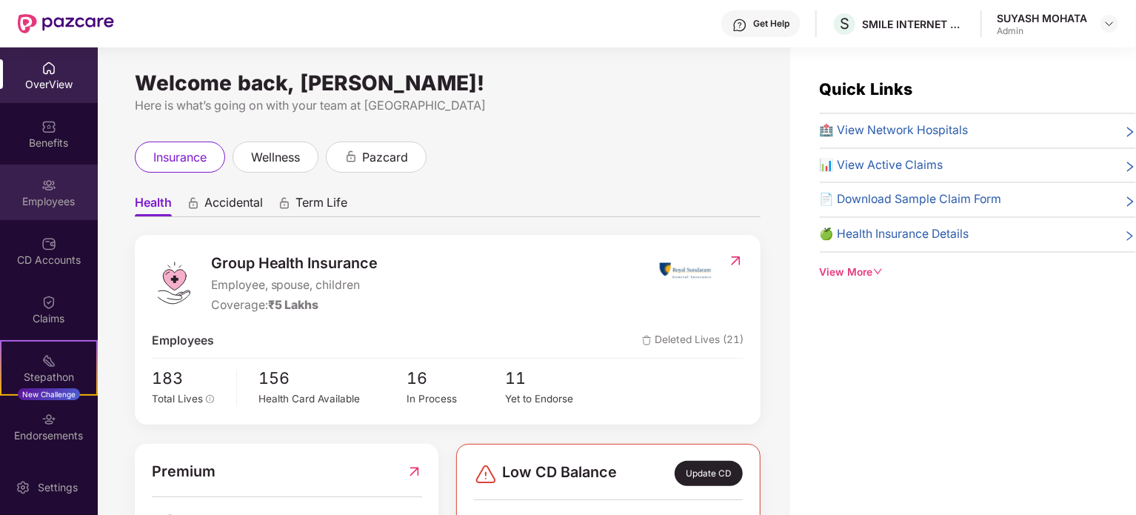
click at [52, 193] on div "Employees" at bounding box center [49, 192] width 98 height 56
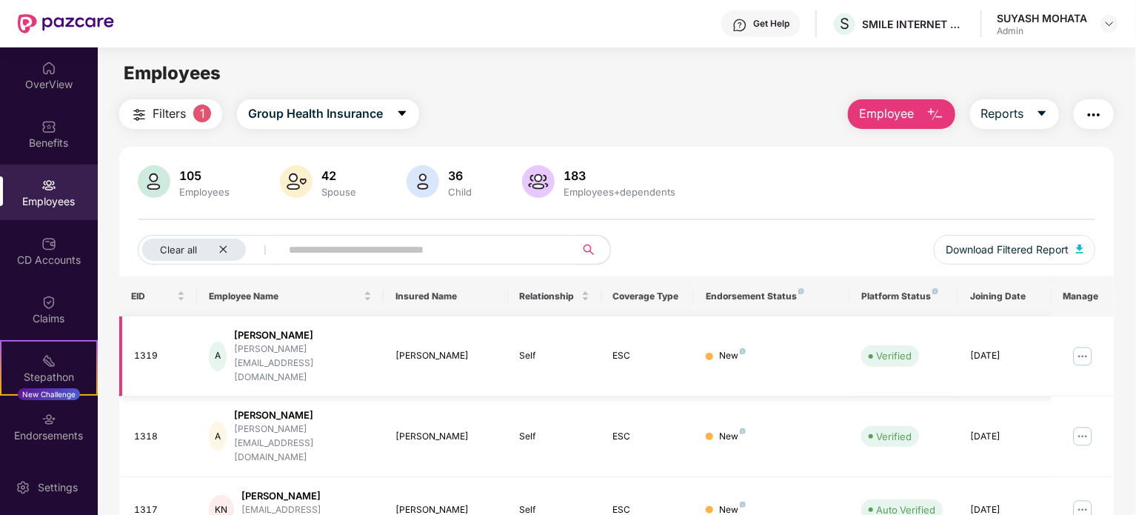
scroll to position [393, 0]
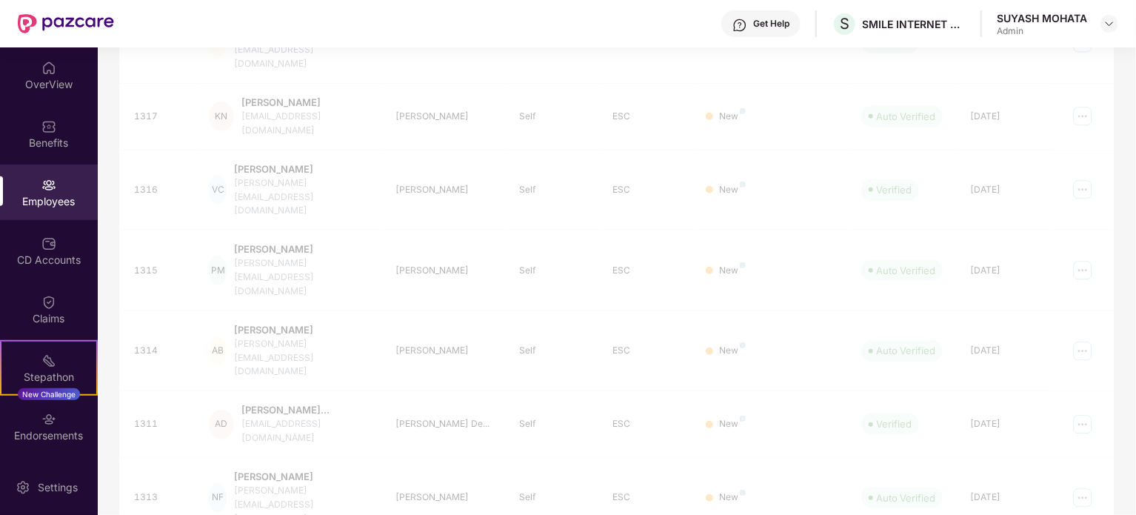
scroll to position [231, 0]
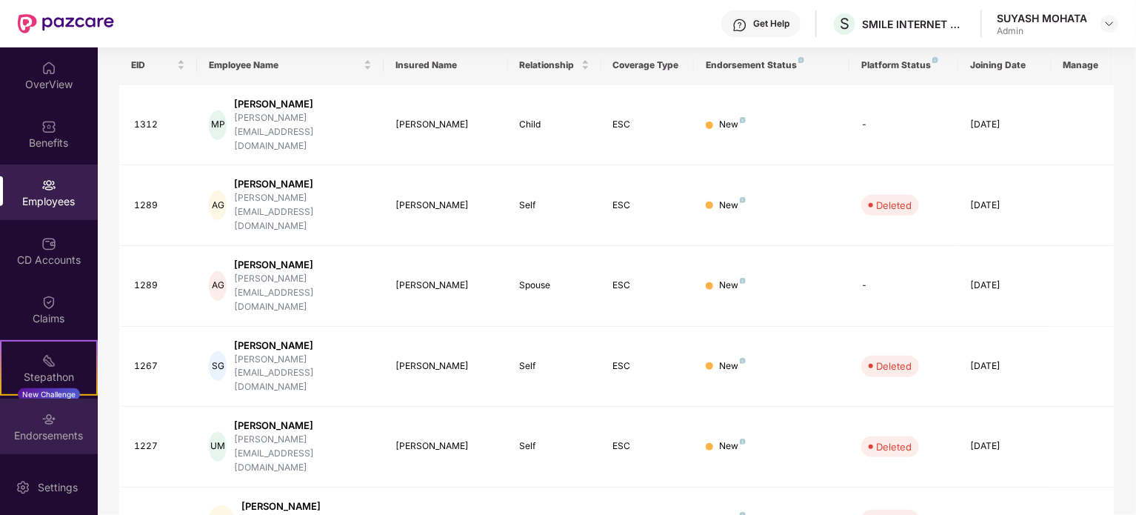
click at [64, 443] on div "Endorsements" at bounding box center [49, 426] width 98 height 56
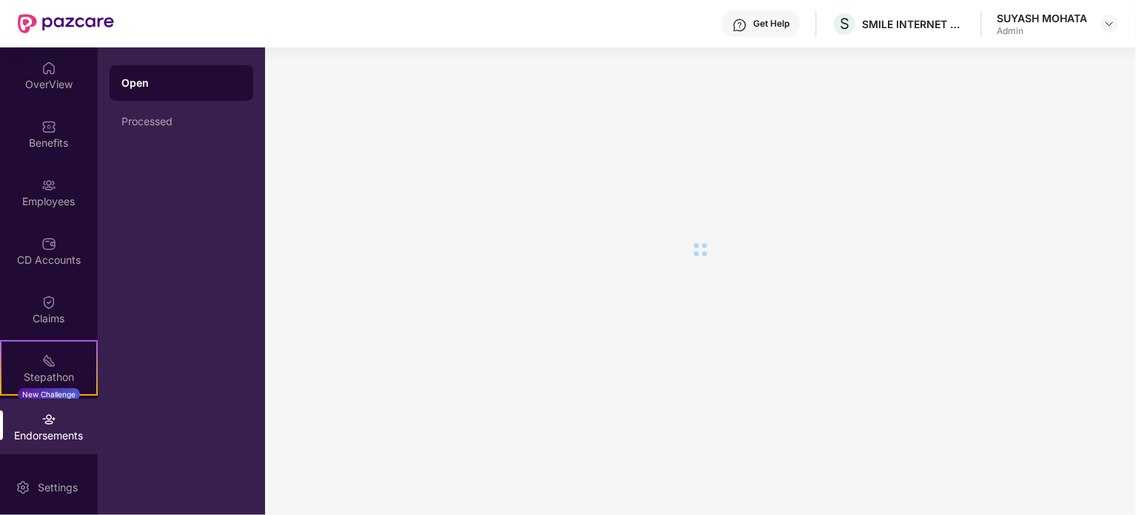
scroll to position [0, 0]
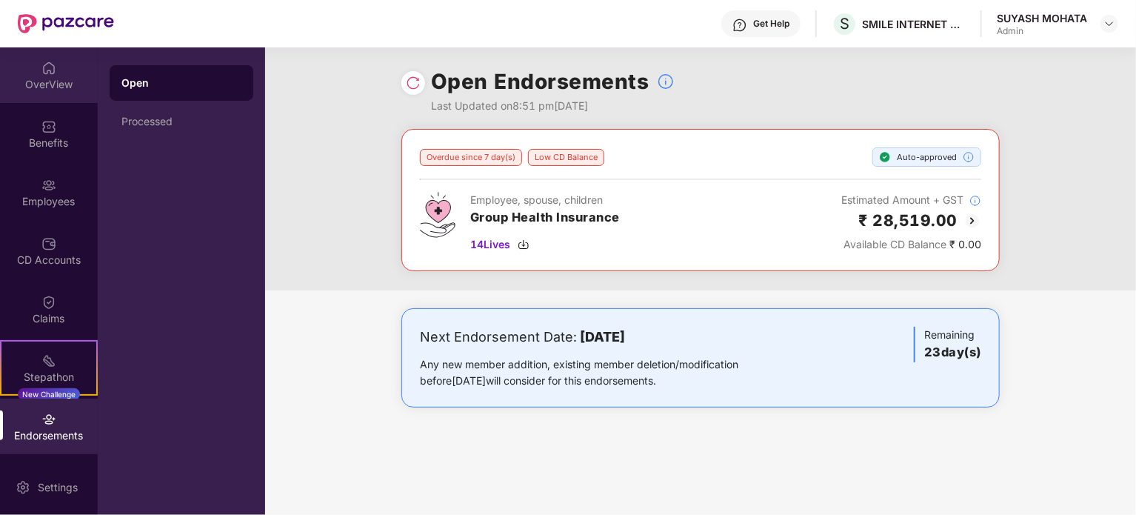
click at [30, 78] on div "OverView" at bounding box center [49, 84] width 98 height 15
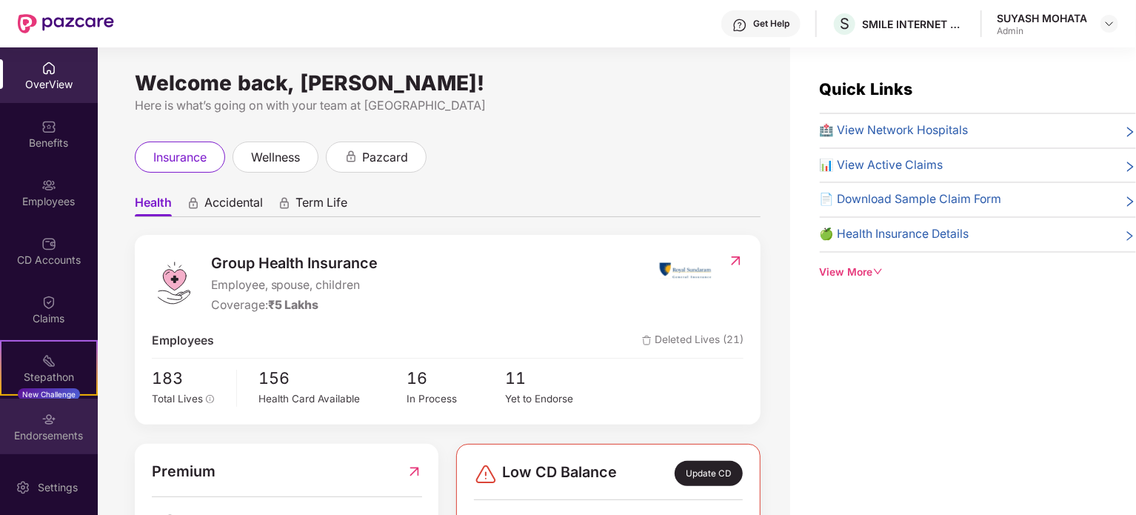
click at [53, 425] on img at bounding box center [48, 419] width 15 height 15
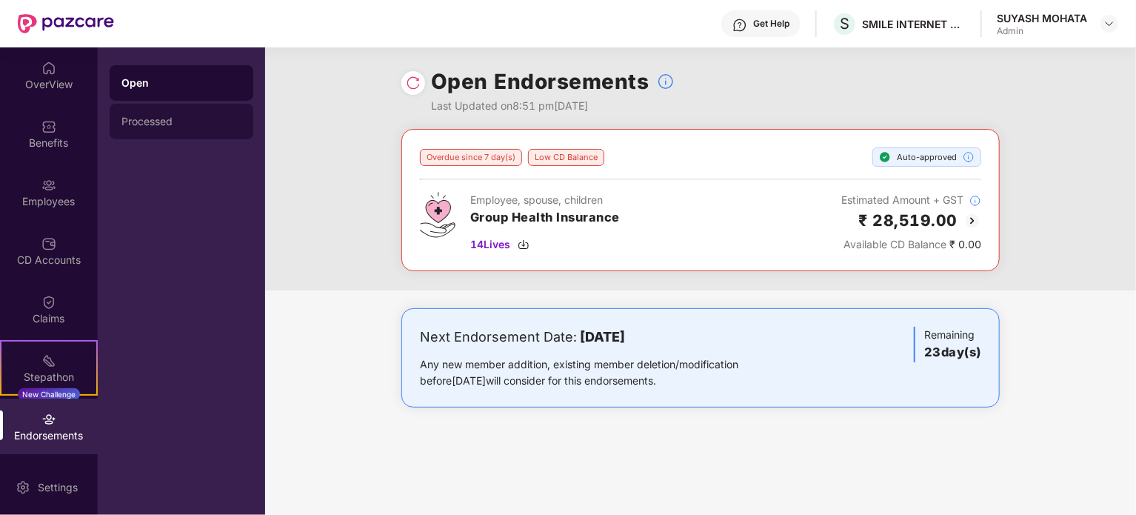
click at [177, 121] on div "Processed" at bounding box center [181, 122] width 120 height 12
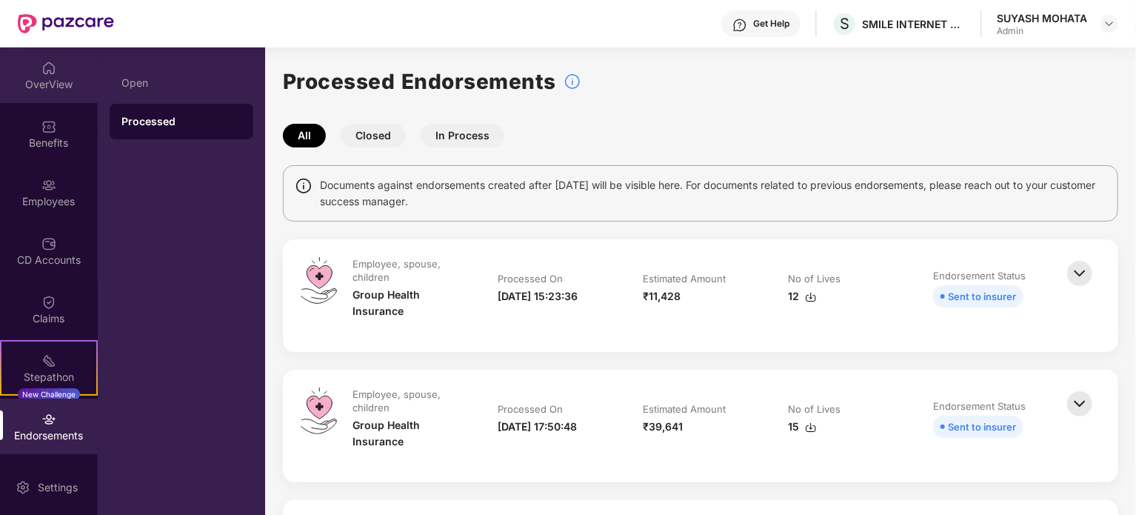
click at [33, 91] on div "OverView" at bounding box center [49, 84] width 98 height 15
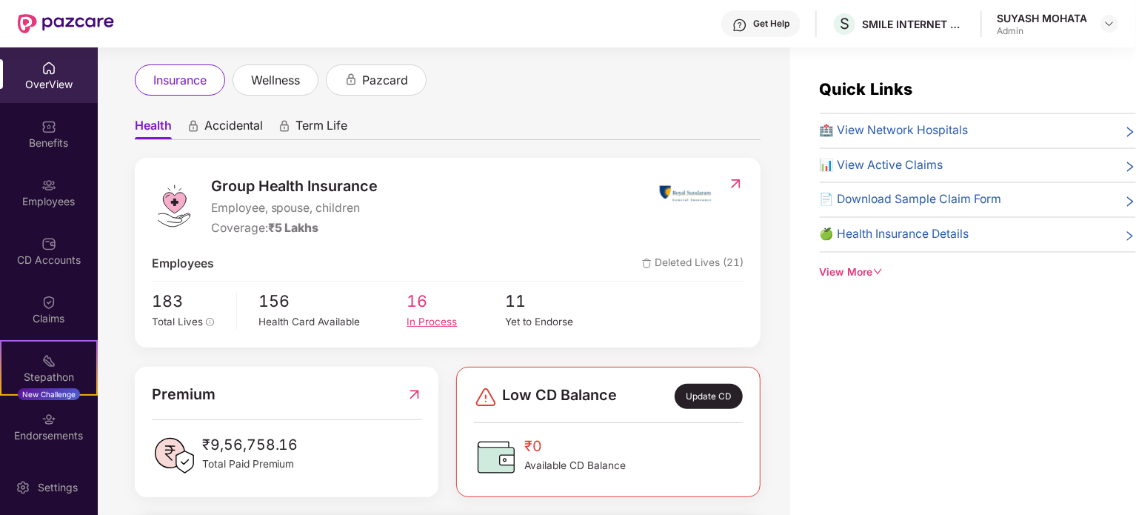
scroll to position [79, 0]
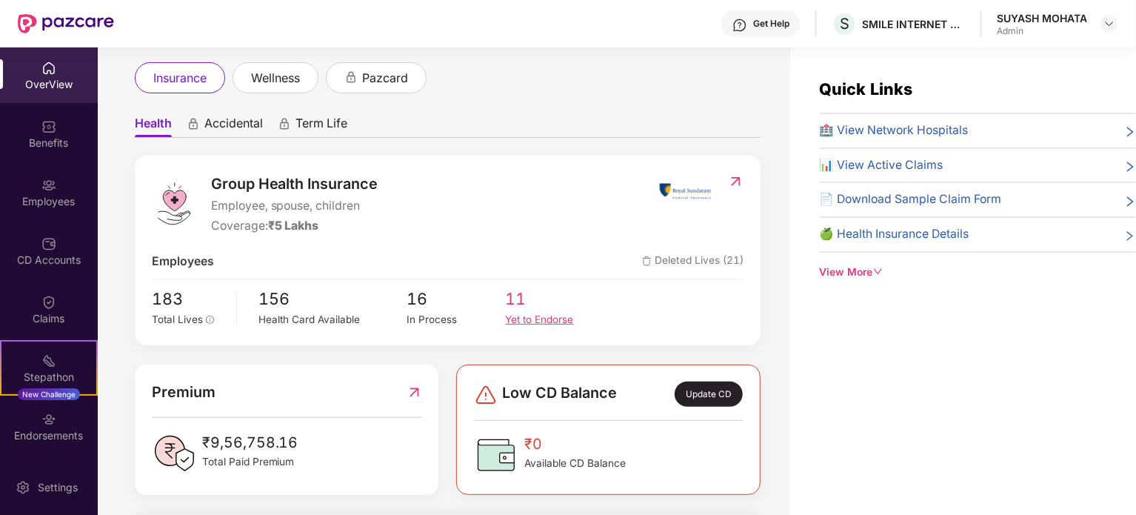
click at [526, 319] on div "Yet to Endorse" at bounding box center [555, 320] width 98 height 16
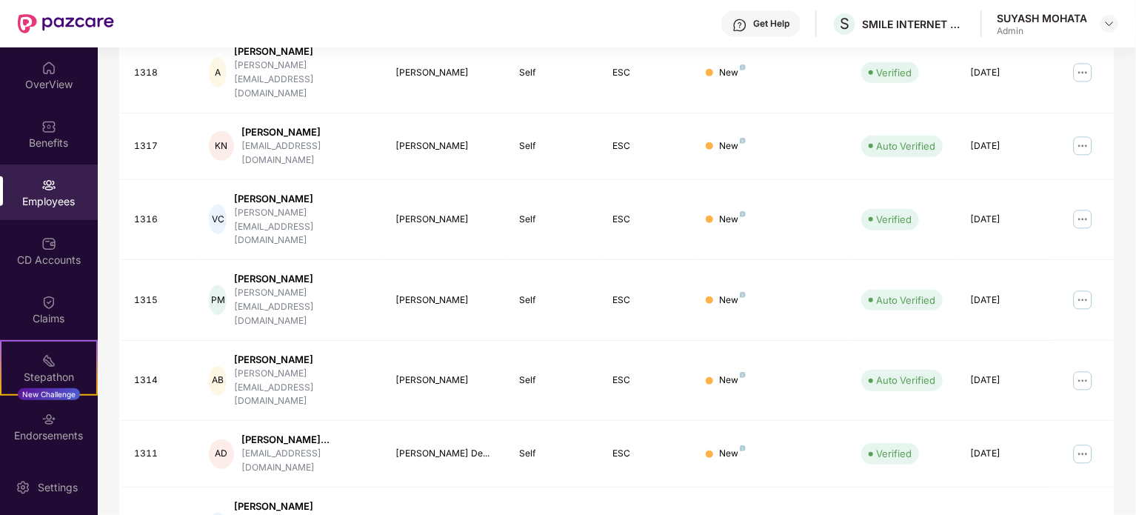
scroll to position [393, 0]
